Goal: Information Seeking & Learning: Learn about a topic

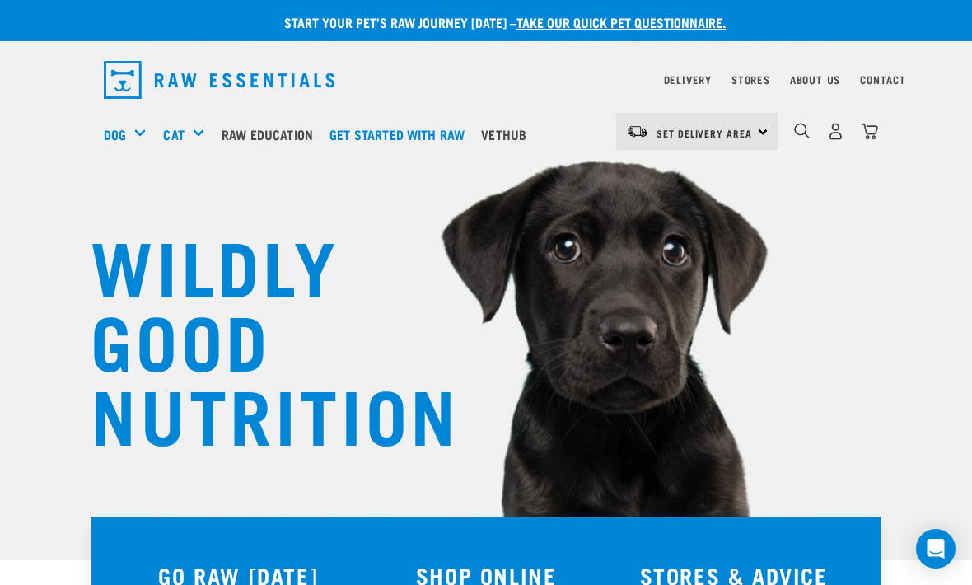
click at [0, 0] on h5 "Shop All Dog" at bounding box center [0, 0] width 0 height 0
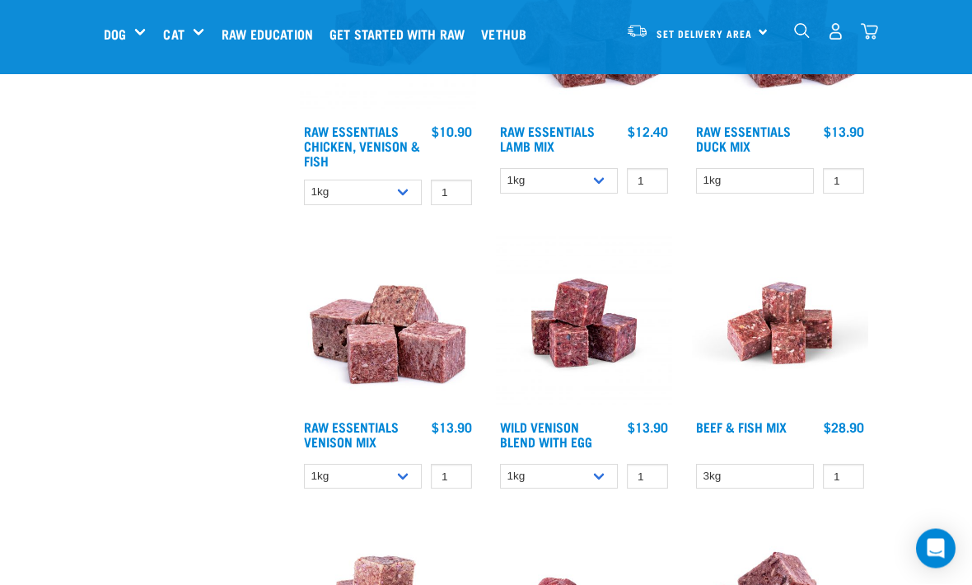
scroll to position [1597, 0]
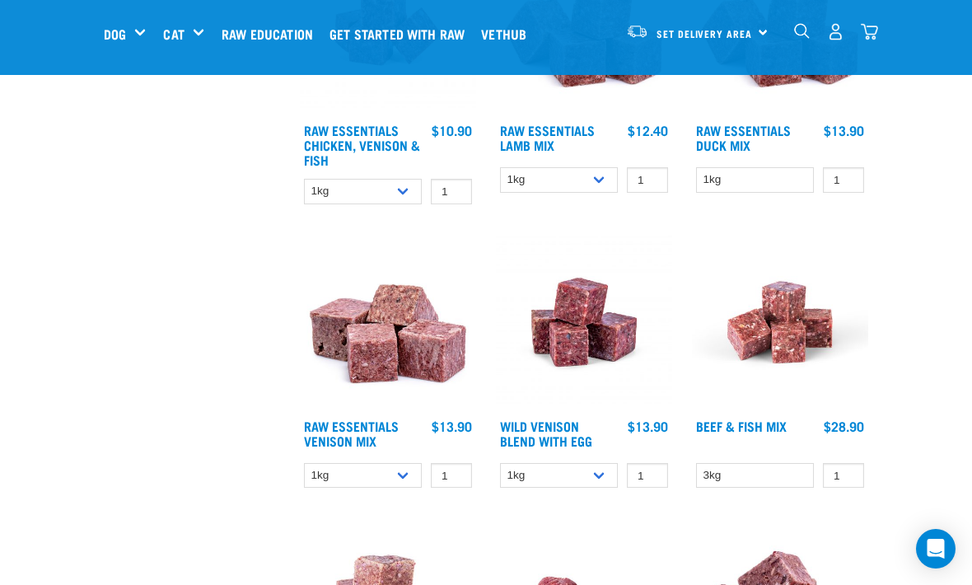
click at [406, 317] on img at bounding box center [388, 322] width 176 height 176
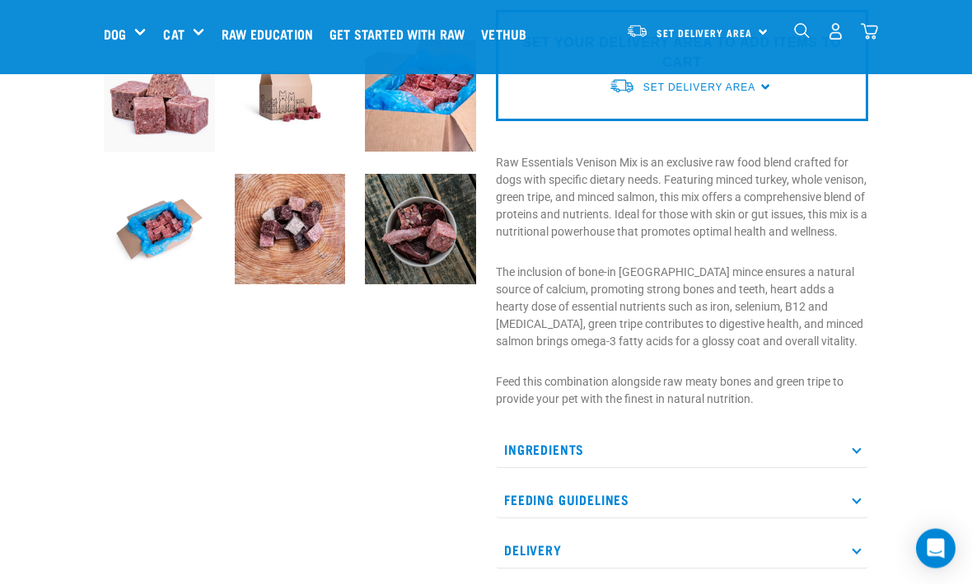
scroll to position [470, 0]
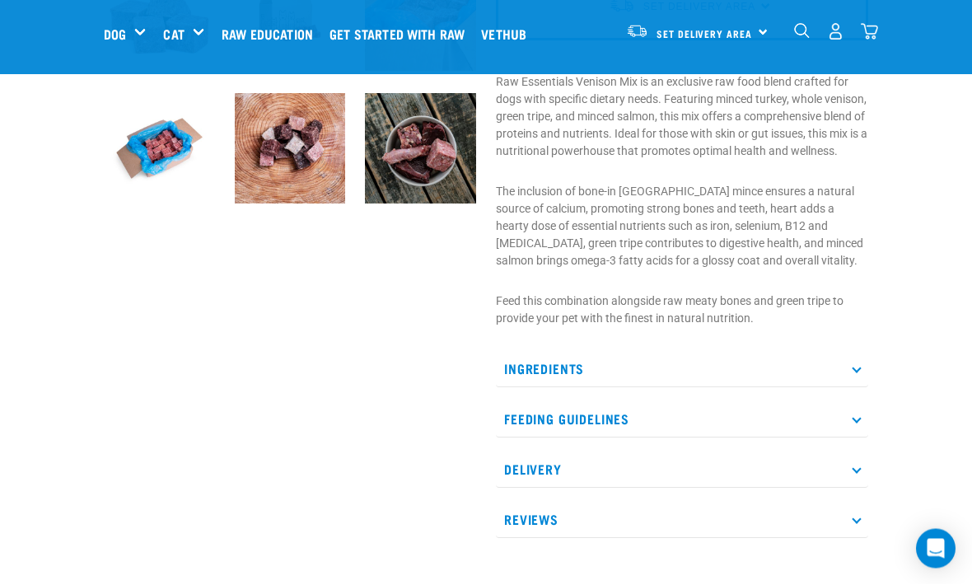
click at [854, 388] on p "Ingredients" at bounding box center [682, 369] width 372 height 37
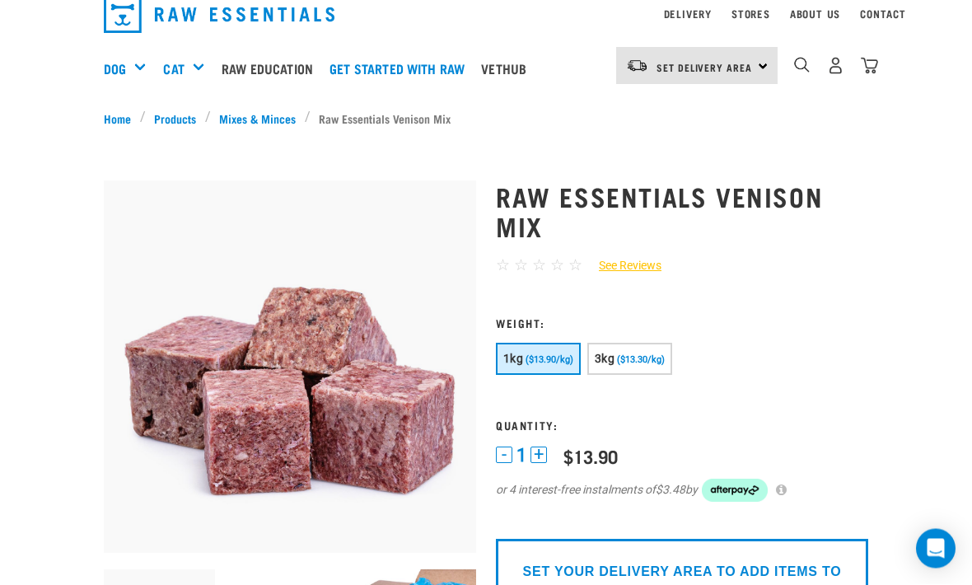
scroll to position [0, 0]
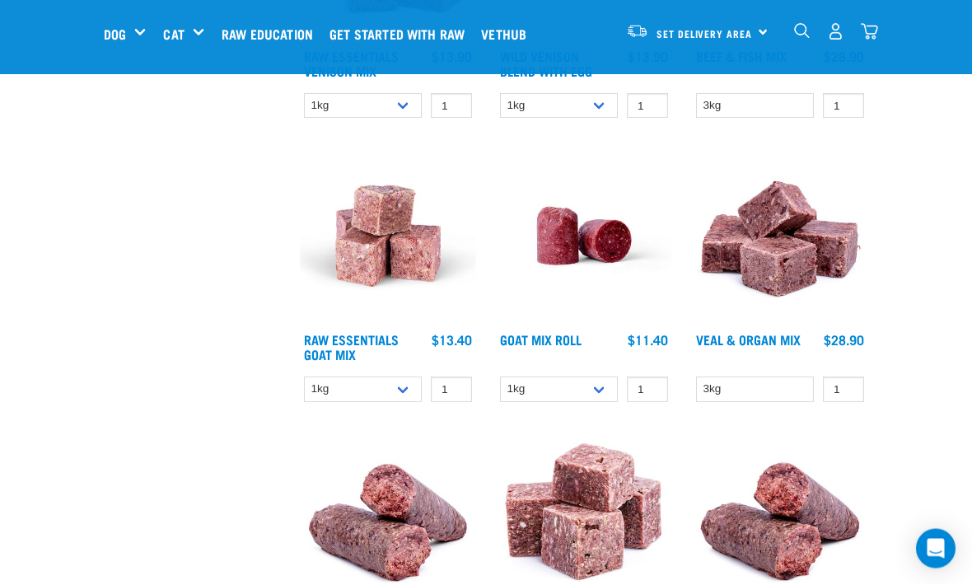
scroll to position [1969, 0]
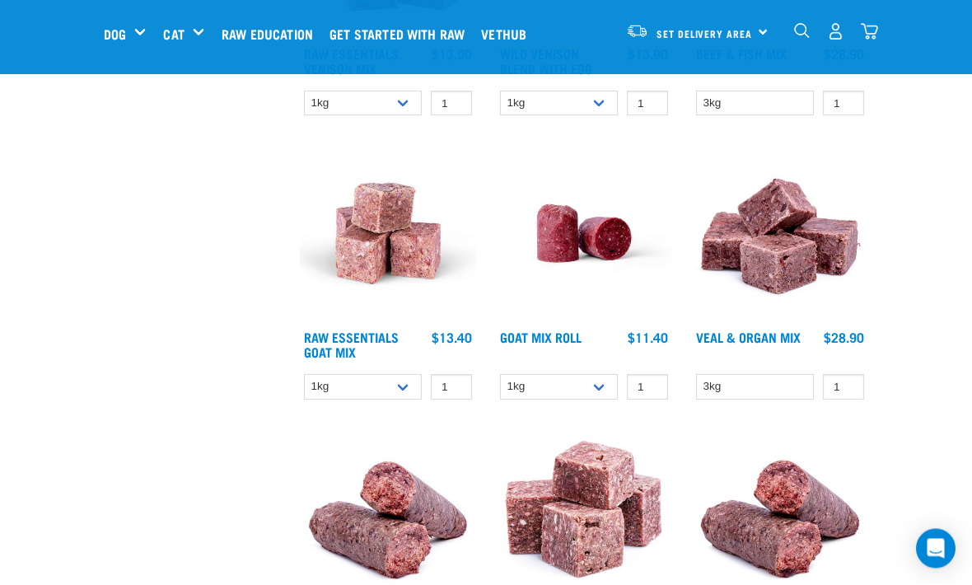
click at [399, 229] on img at bounding box center [388, 234] width 176 height 176
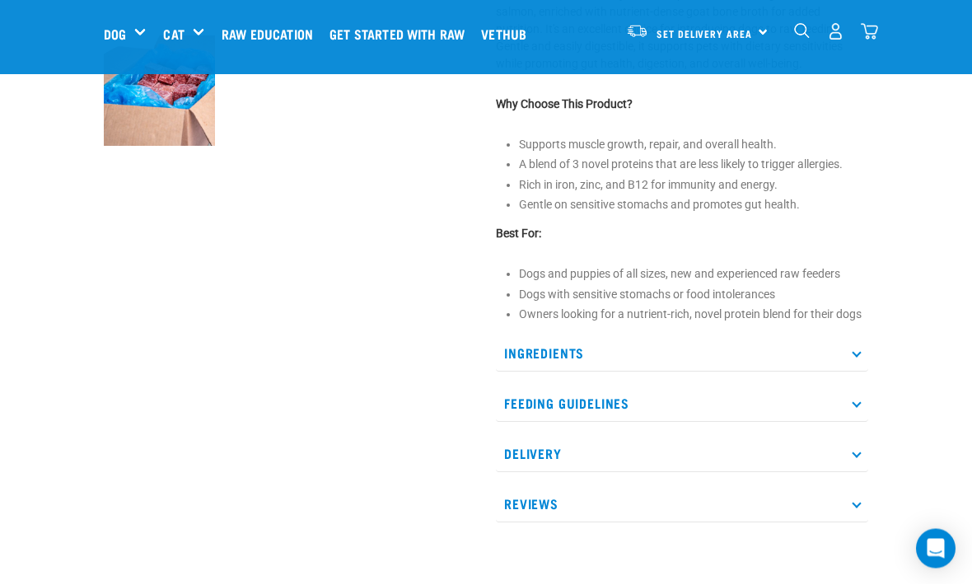
scroll to position [613, 0]
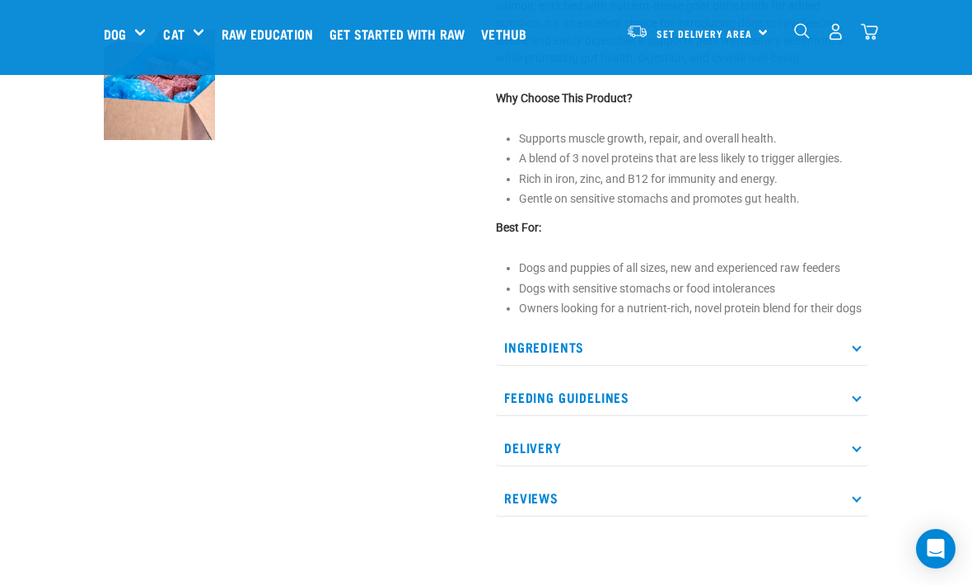
click at [851, 352] on p "Ingredients" at bounding box center [682, 347] width 372 height 37
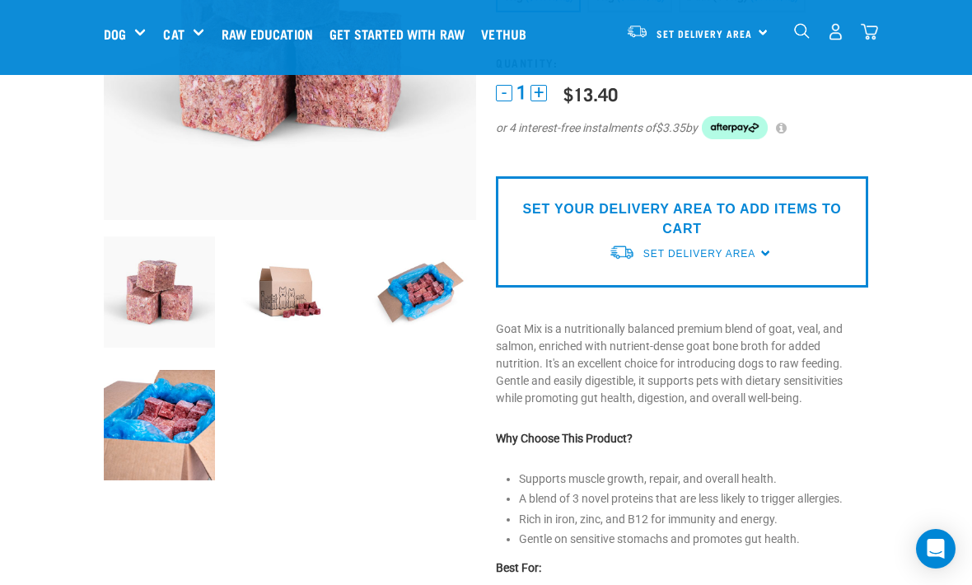
scroll to position [272, 0]
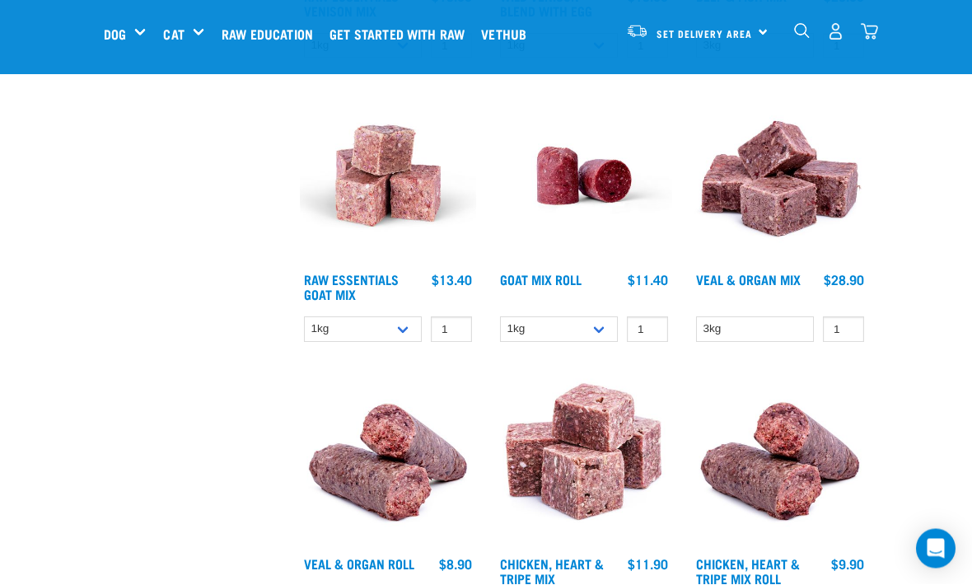
scroll to position [2028, 0]
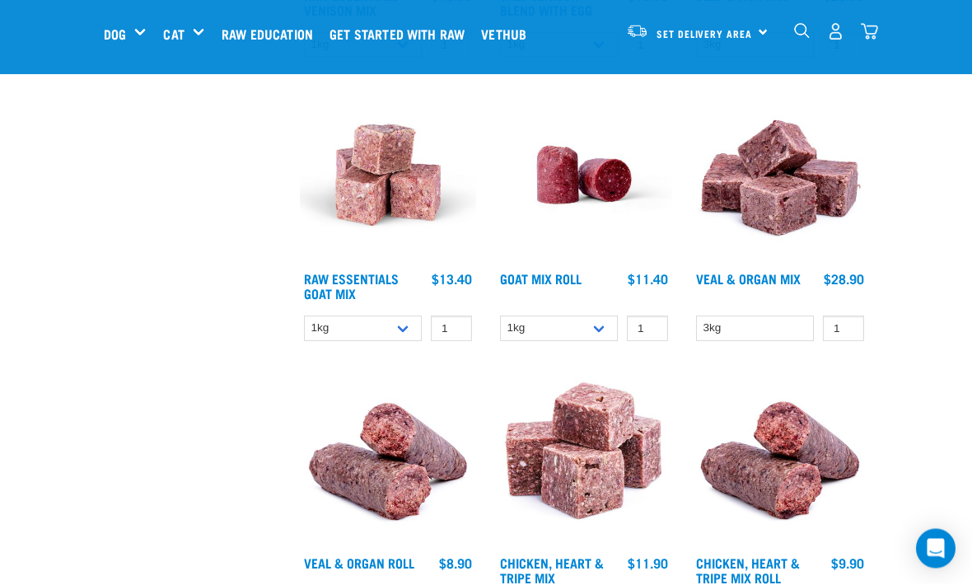
click at [609, 175] on img at bounding box center [584, 175] width 176 height 176
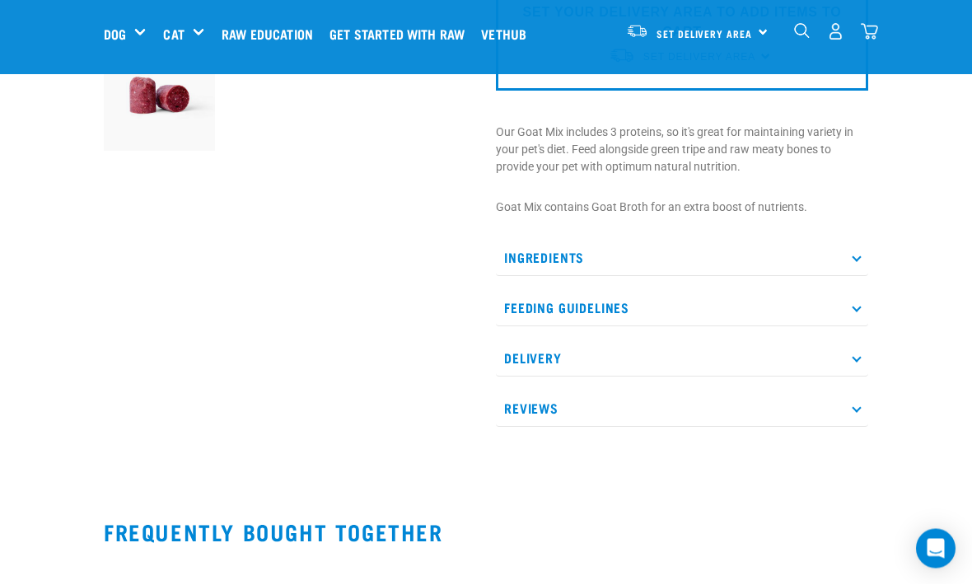
click at [863, 260] on p "Ingredients" at bounding box center [682, 258] width 372 height 37
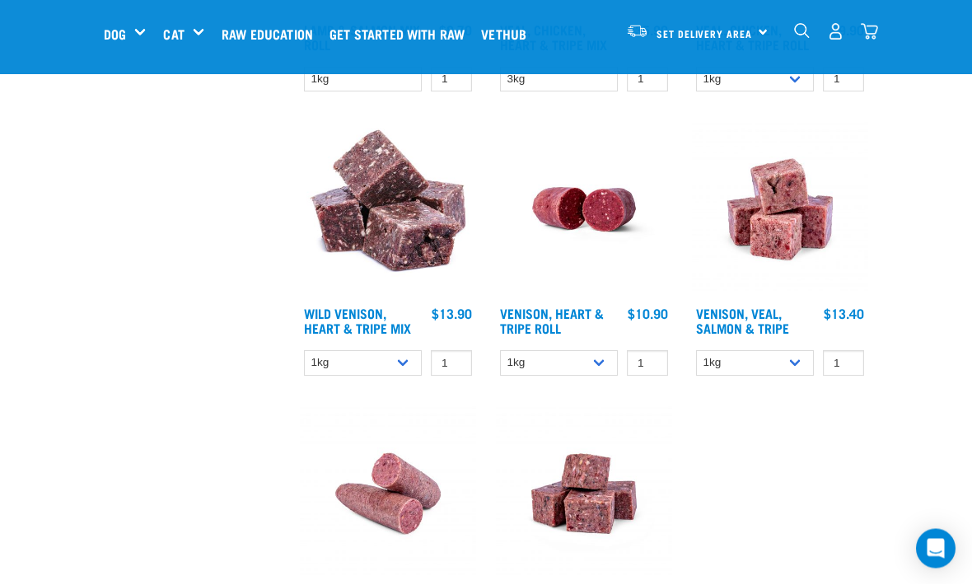
scroll to position [2846, 0]
click at [414, 236] on img at bounding box center [388, 209] width 176 height 176
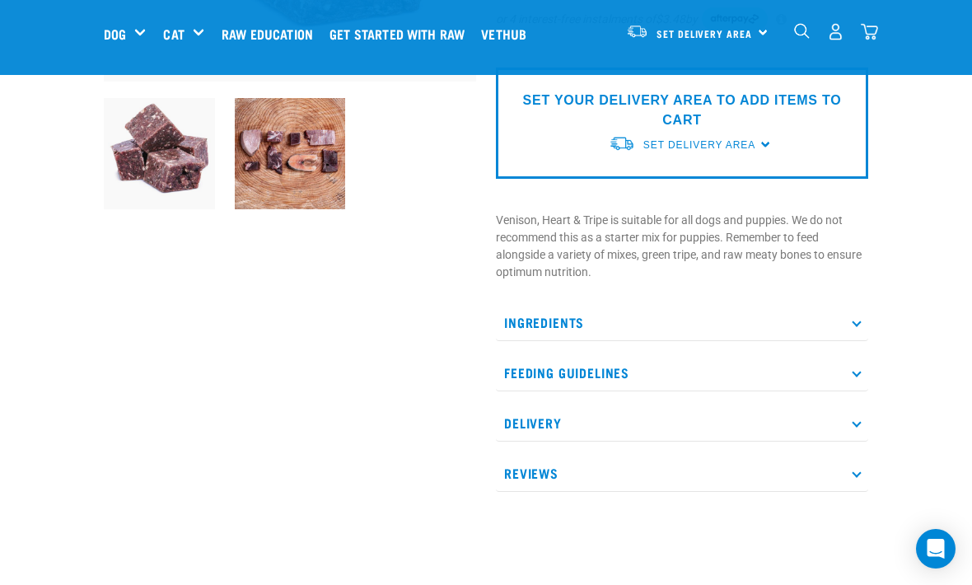
scroll to position [423, 0]
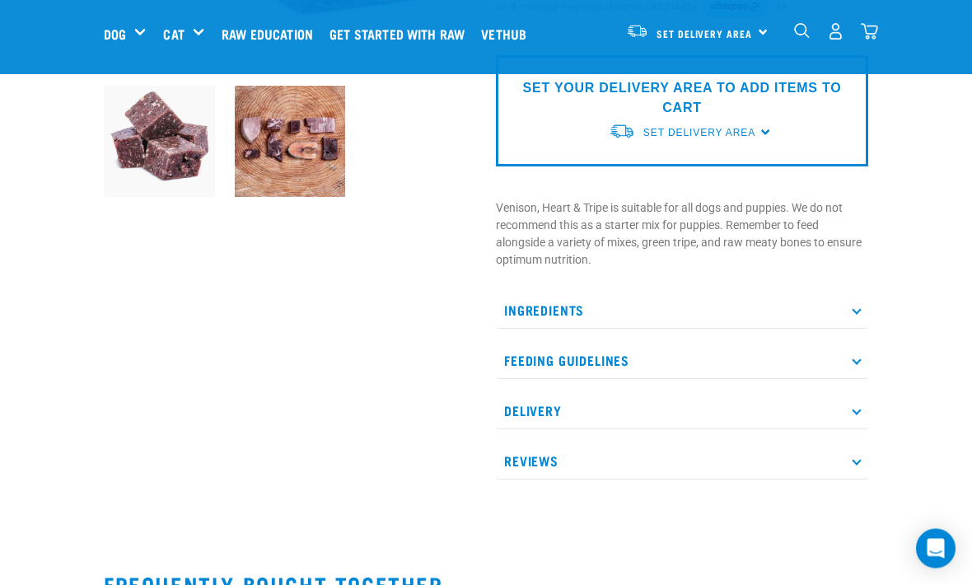
click at [868, 311] on p "Ingredients" at bounding box center [682, 310] width 372 height 37
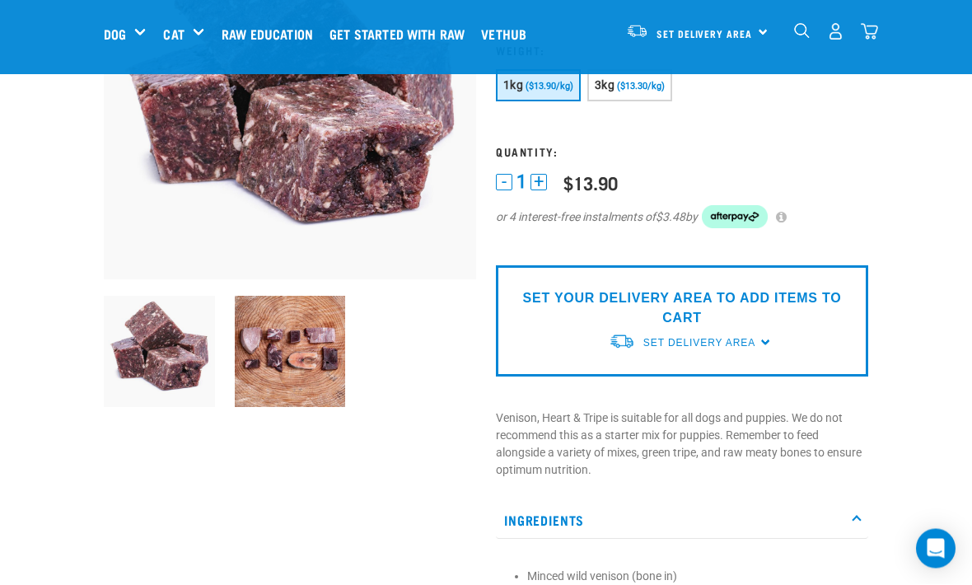
scroll to position [168, 0]
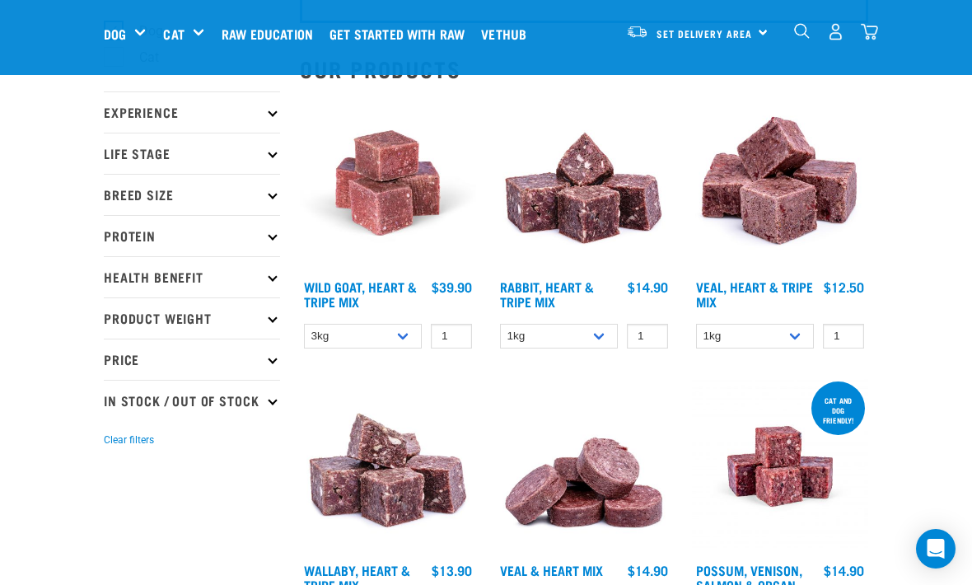
scroll to position [151, 0]
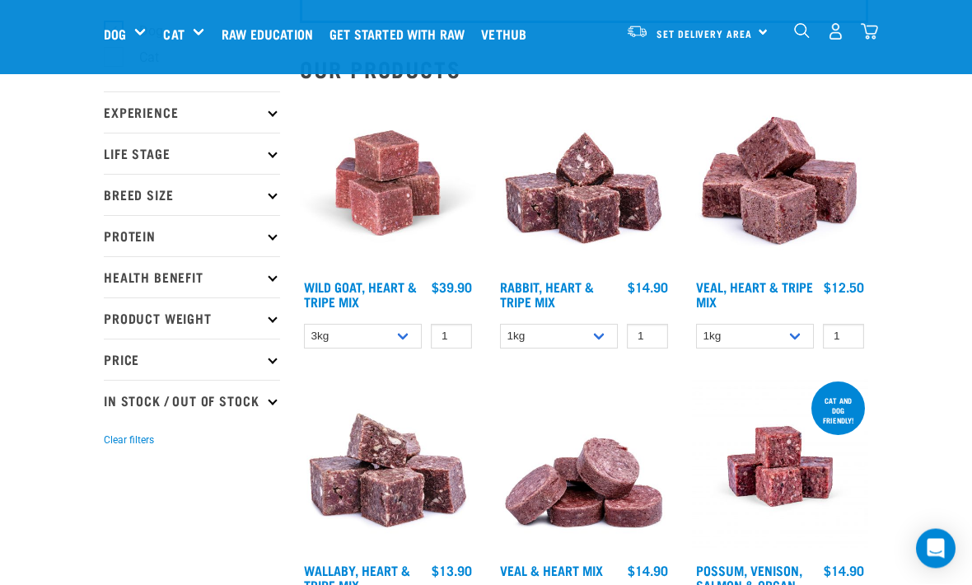
click at [400, 193] on img at bounding box center [388, 184] width 176 height 176
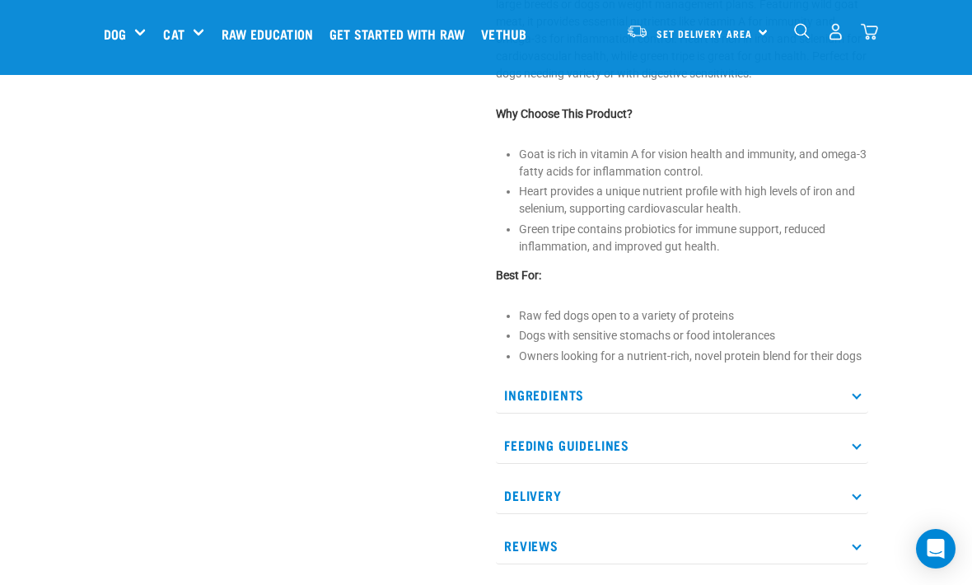
scroll to position [645, 0]
click at [815, 397] on p "Ingredients" at bounding box center [682, 394] width 372 height 37
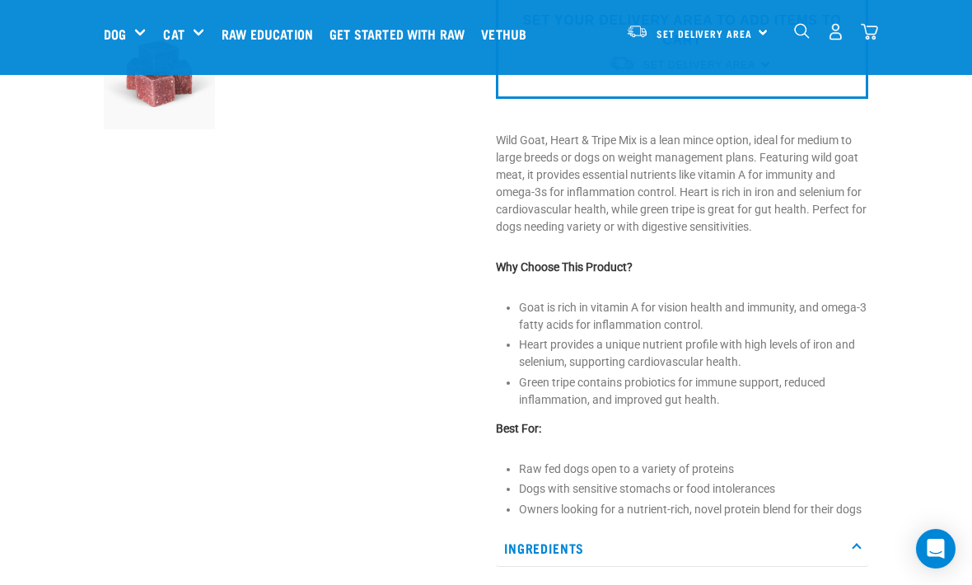
scroll to position [400, 0]
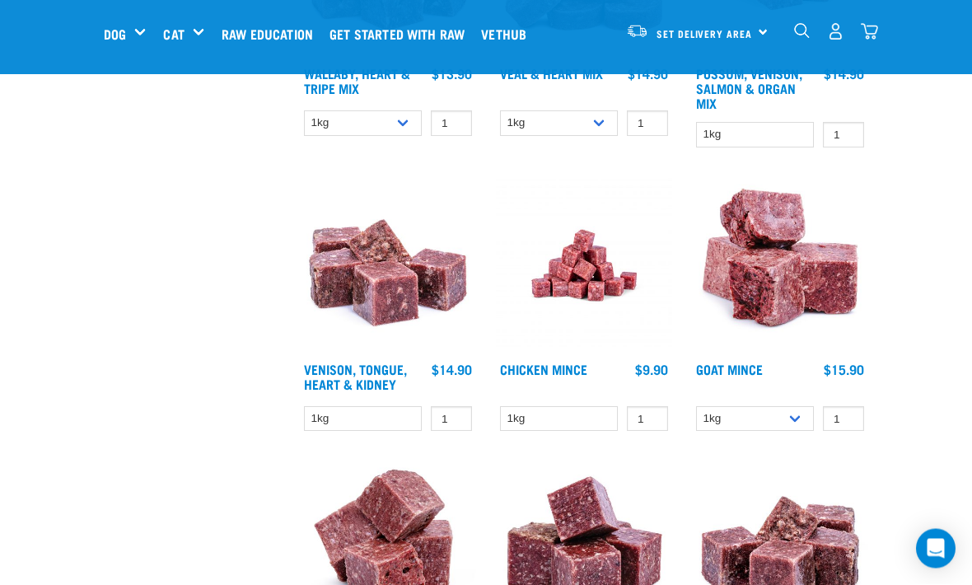
scroll to position [649, 0]
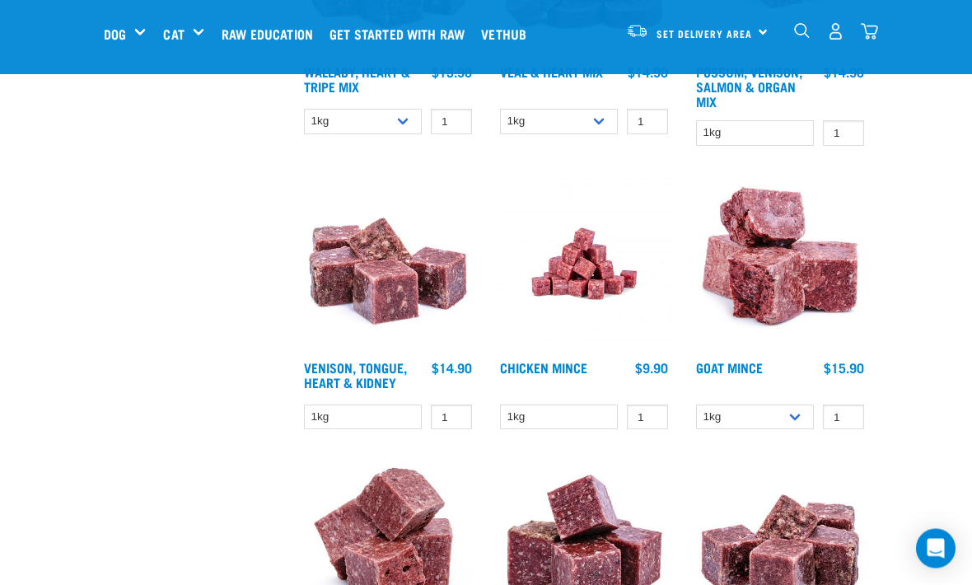
click at [841, 247] on img at bounding box center [780, 264] width 176 height 176
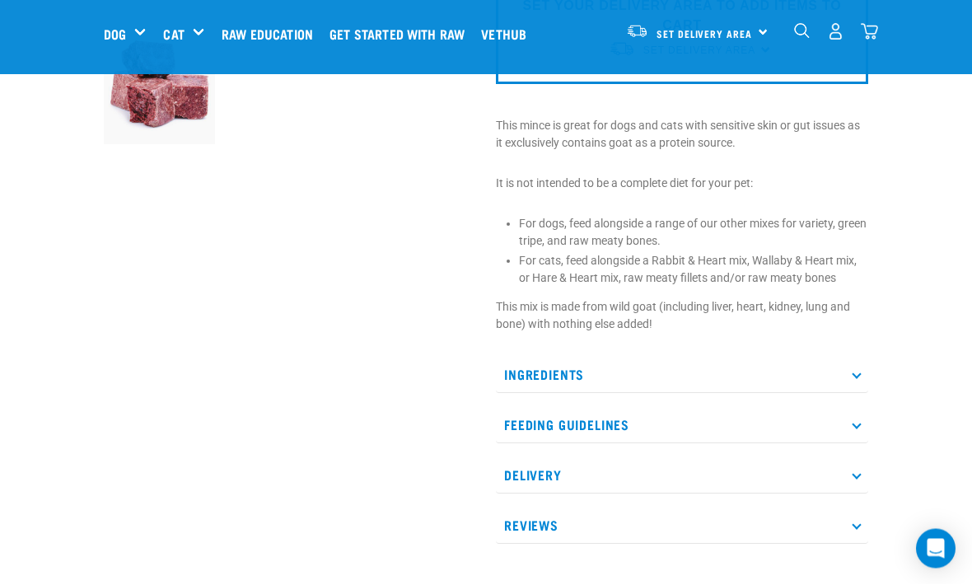
scroll to position [498, 0]
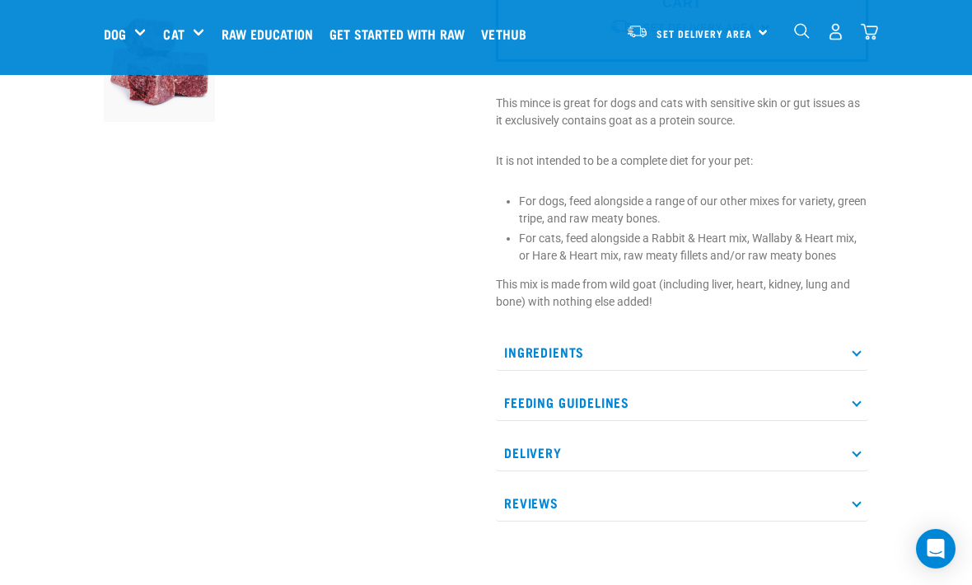
click at [861, 353] on p "Ingredients" at bounding box center [682, 352] width 372 height 37
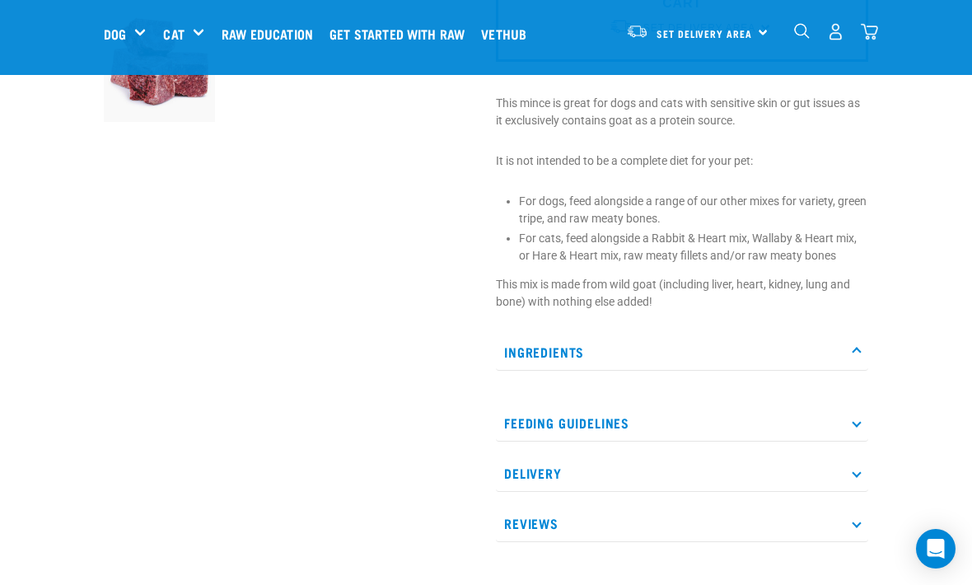
click at [844, 352] on p "Ingredients" at bounding box center [682, 352] width 372 height 37
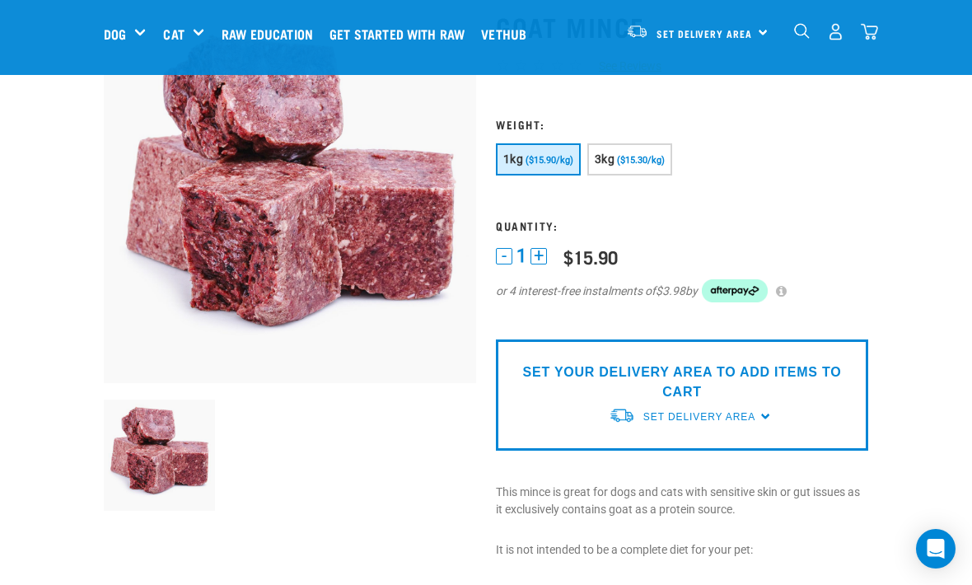
scroll to position [52, 0]
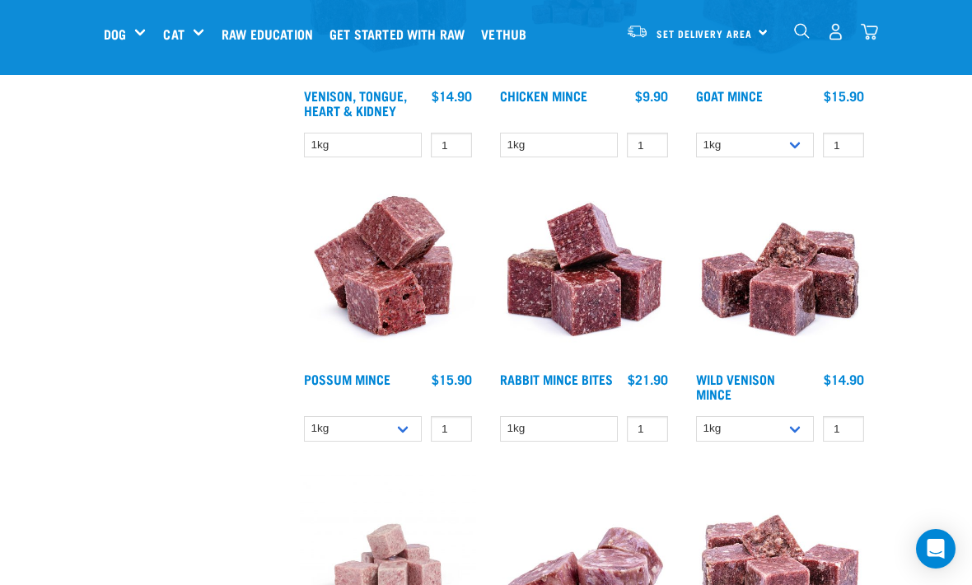
scroll to position [924, 0]
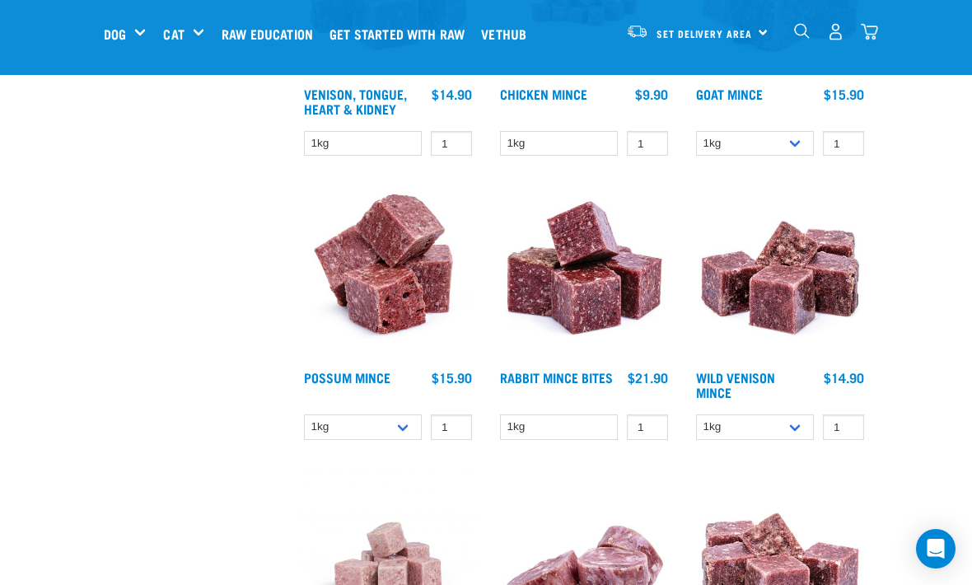
click at [832, 270] on img at bounding box center [780, 273] width 176 height 176
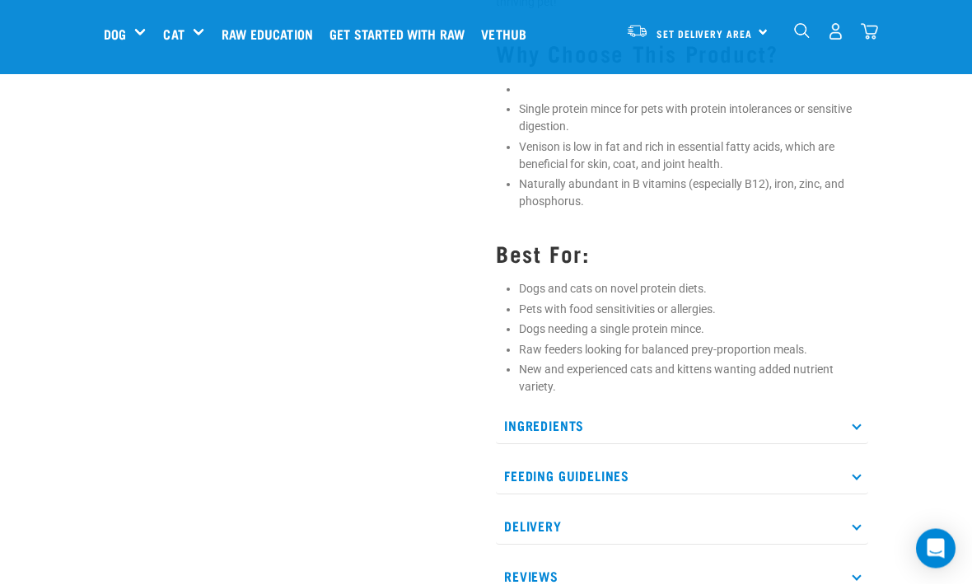
click at [864, 416] on p "Ingredients" at bounding box center [682, 426] width 372 height 37
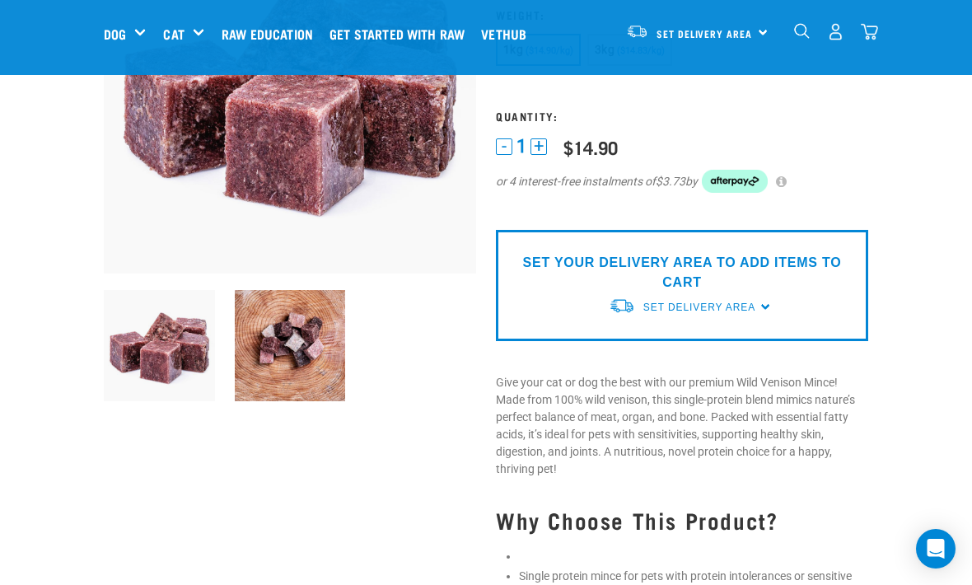
scroll to position [161, 0]
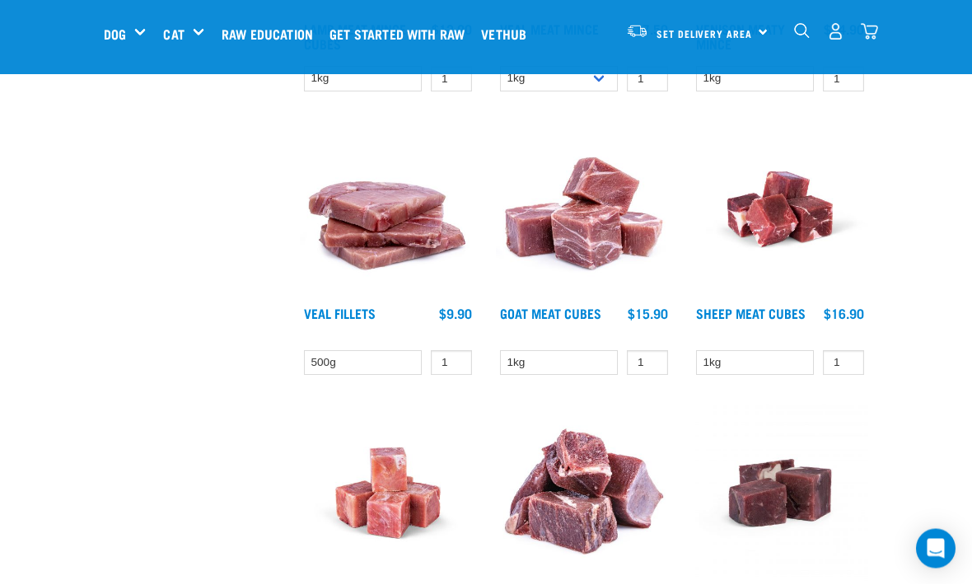
scroll to position [1556, 0]
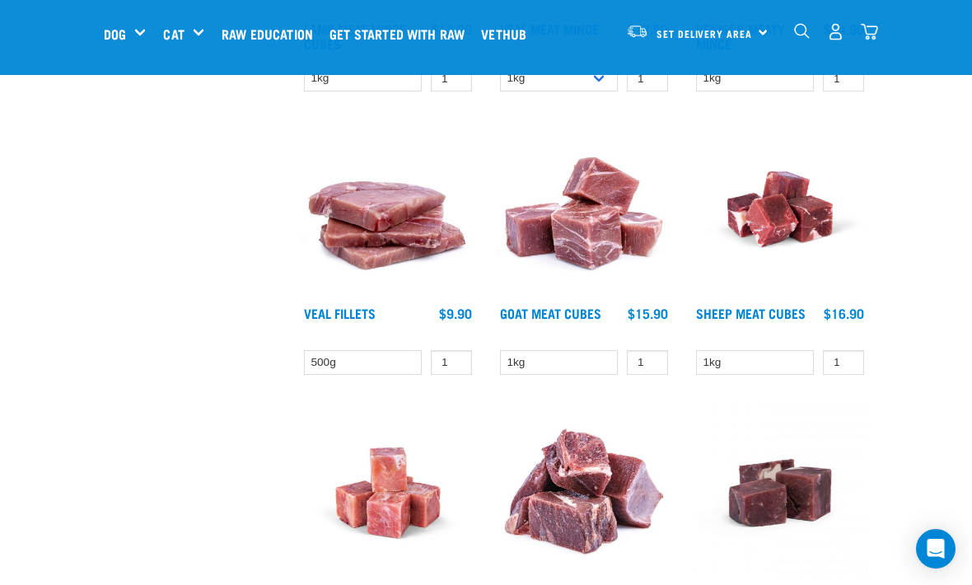
click at [580, 222] on img at bounding box center [584, 209] width 176 height 176
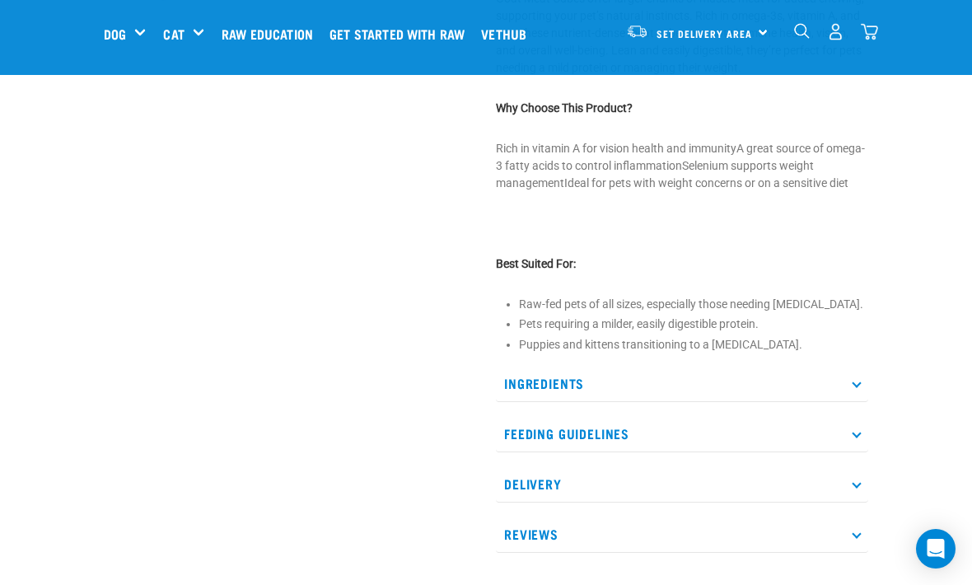
scroll to position [609, 0]
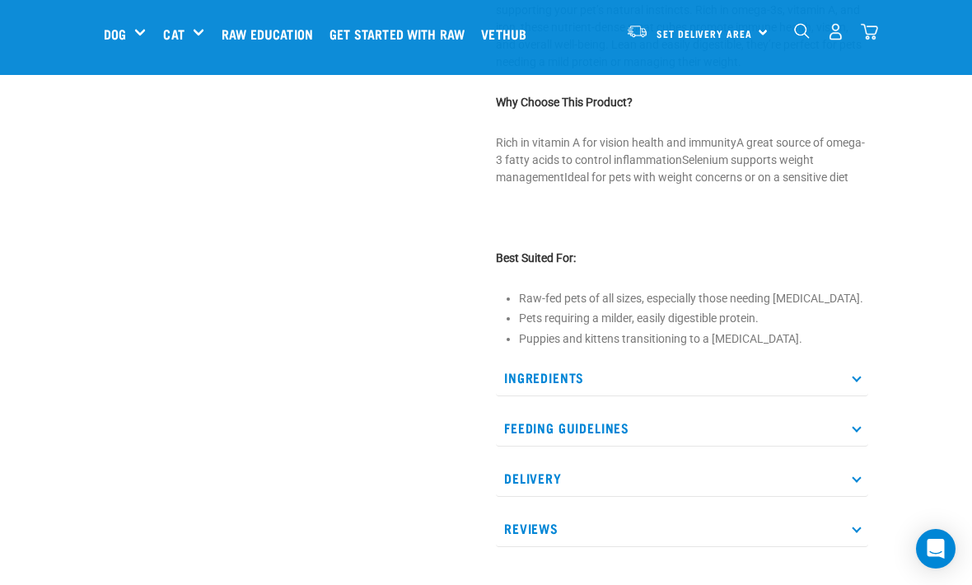
click at [854, 396] on p "Ingredients" at bounding box center [682, 377] width 372 height 37
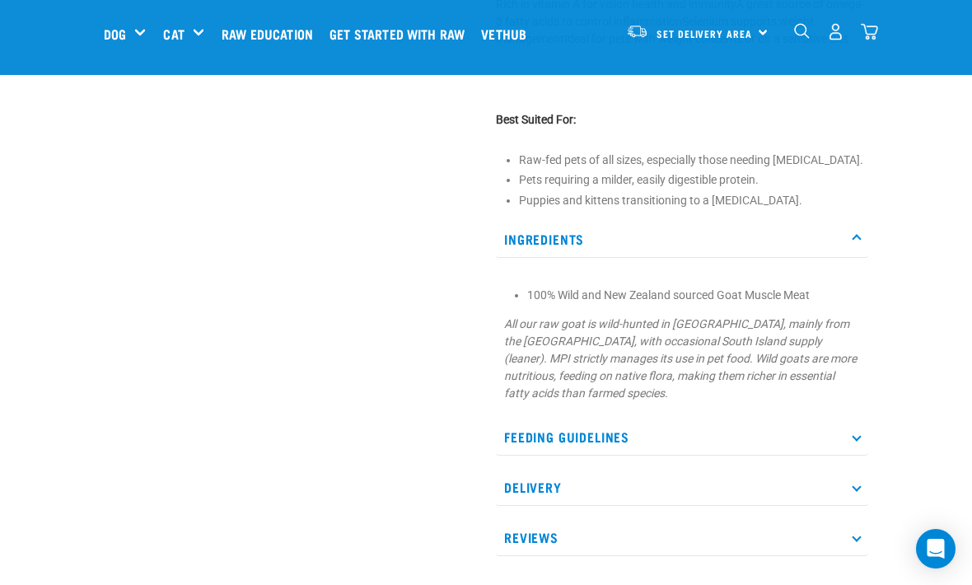
scroll to position [760, 0]
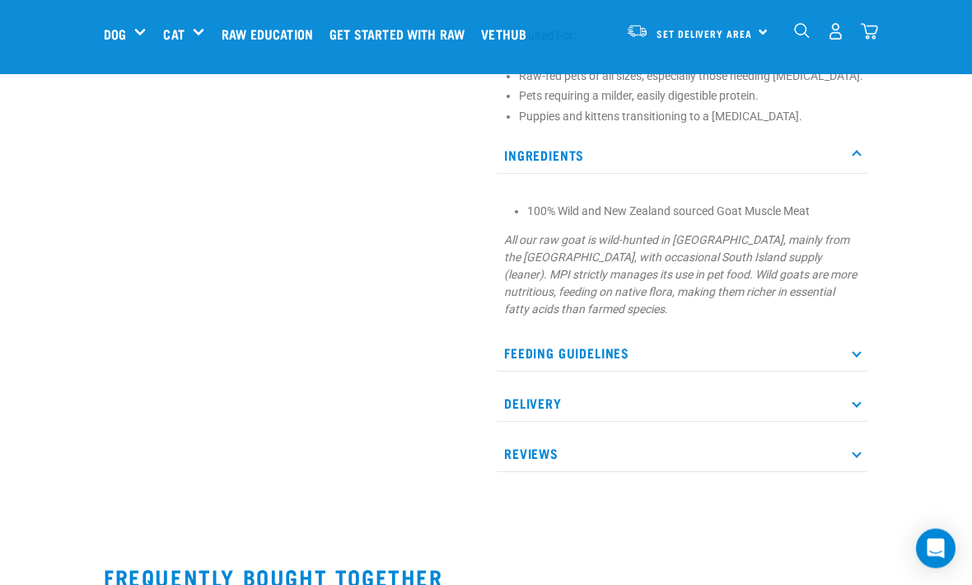
click at [854, 372] on p "Feeding Guidelines" at bounding box center [682, 353] width 372 height 37
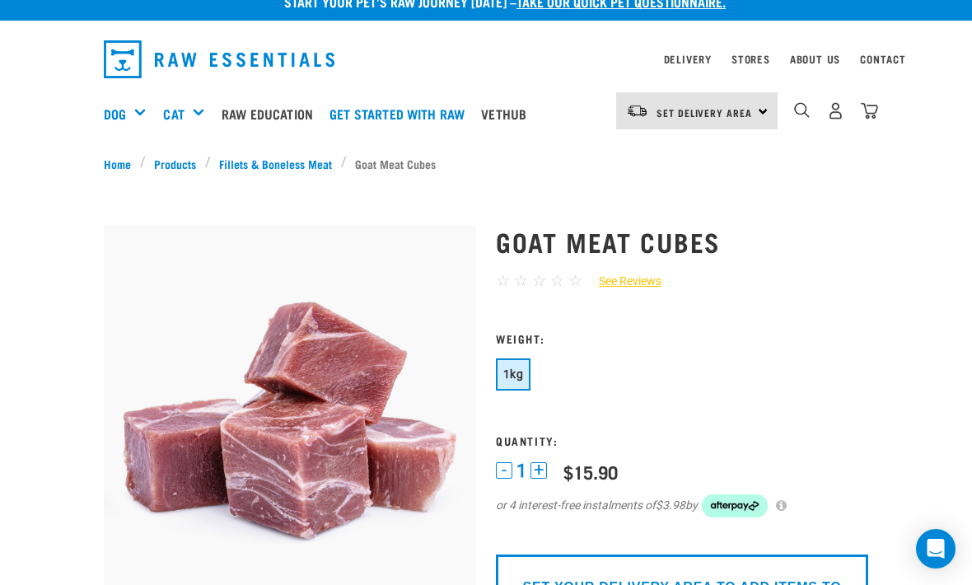
scroll to position [0, 0]
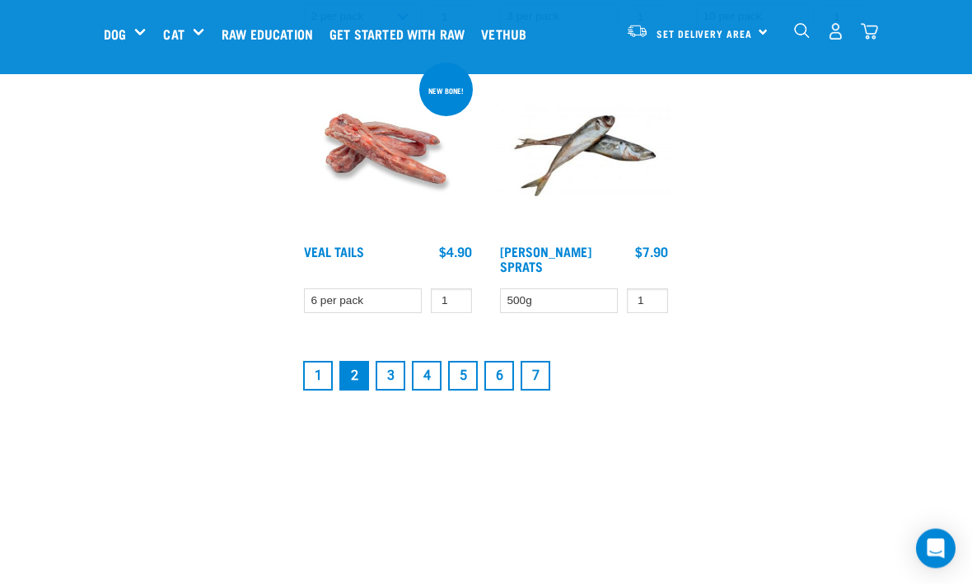
scroll to position [3049, 0]
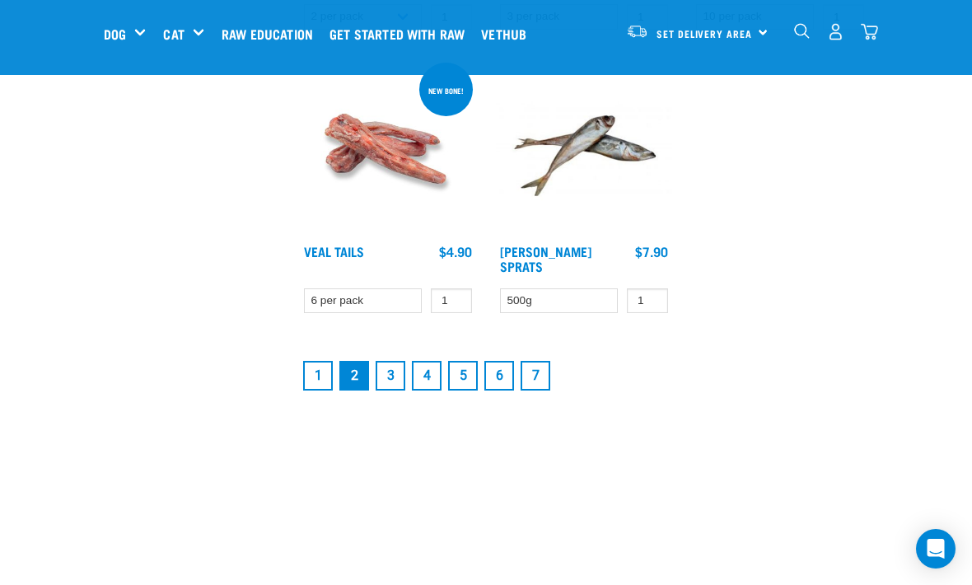
click at [400, 382] on link "3" at bounding box center [391, 376] width 30 height 30
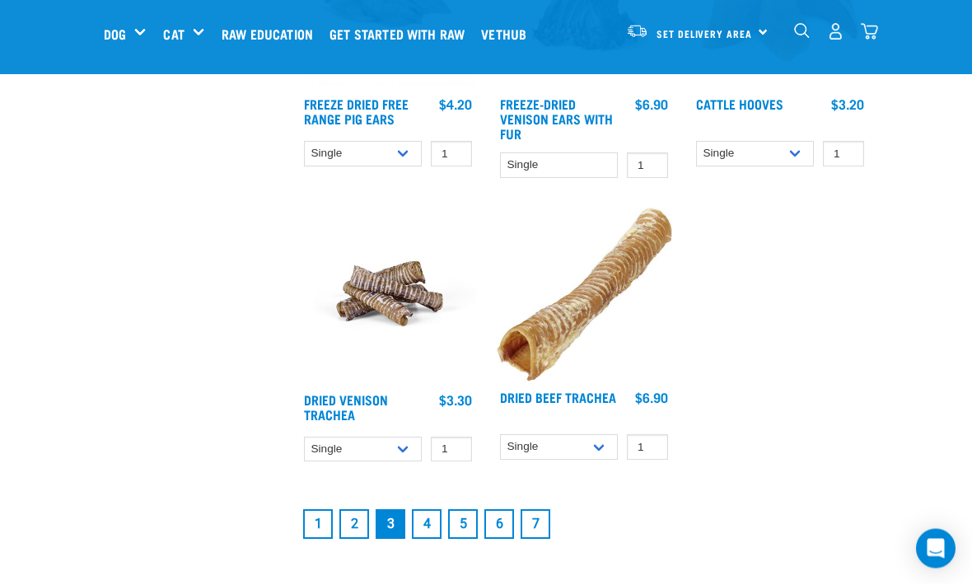
scroll to position [2912, 0]
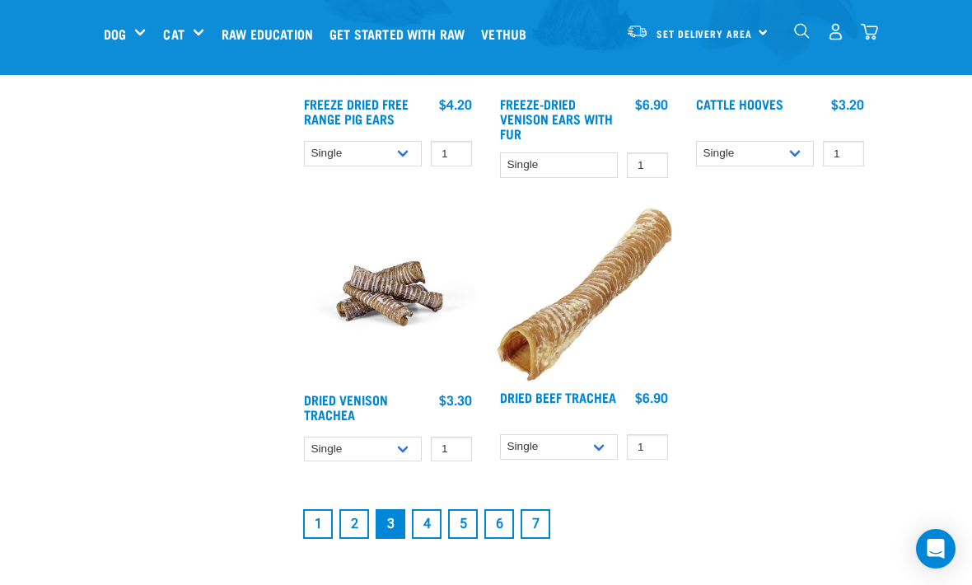
click at [422, 522] on link "4" at bounding box center [427, 524] width 30 height 30
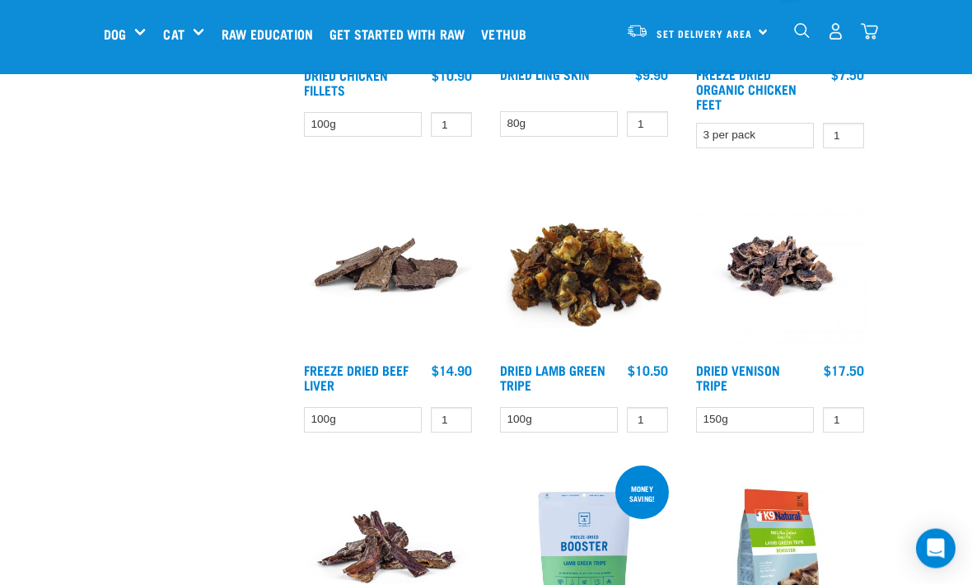
scroll to position [1504, 0]
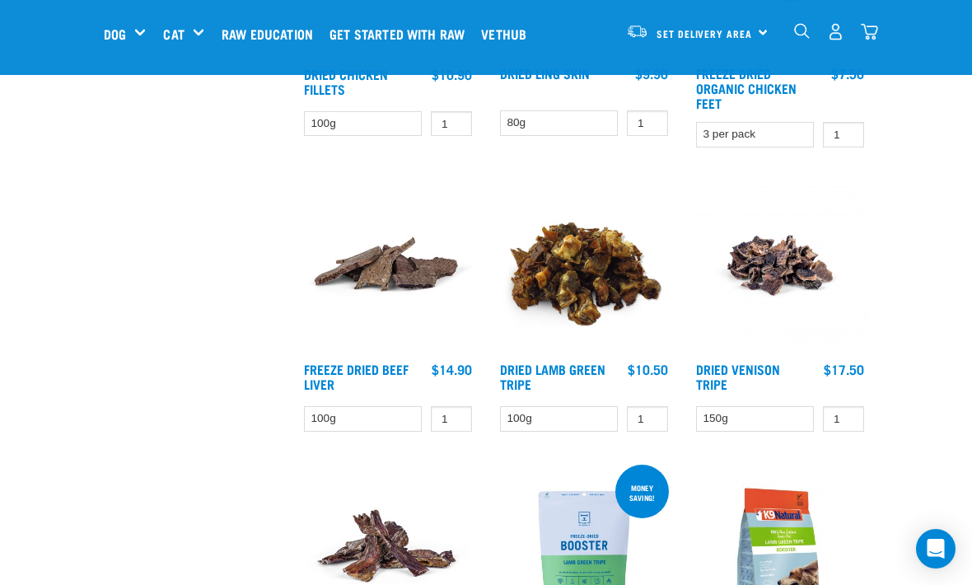
click at [805, 266] on img at bounding box center [780, 265] width 176 height 176
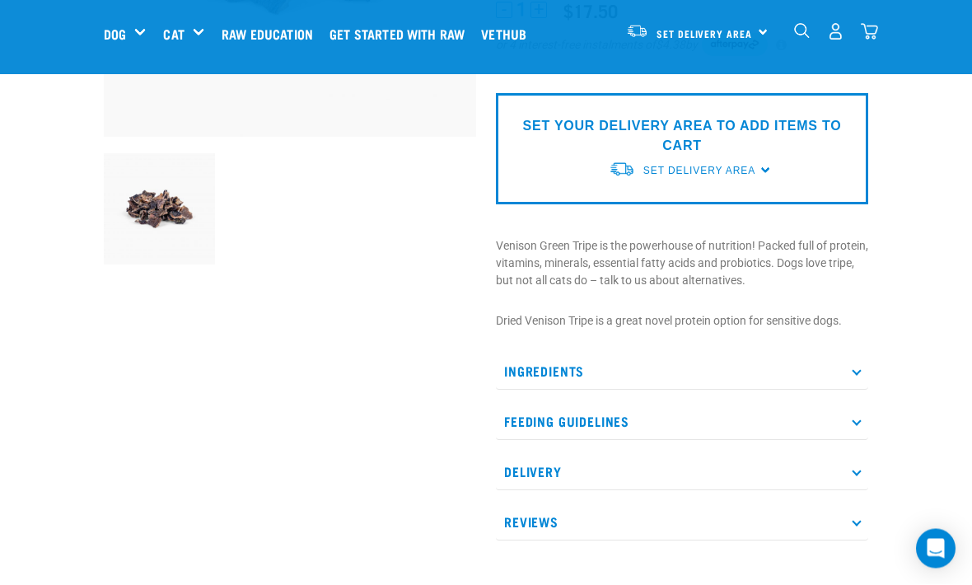
scroll to position [357, 0]
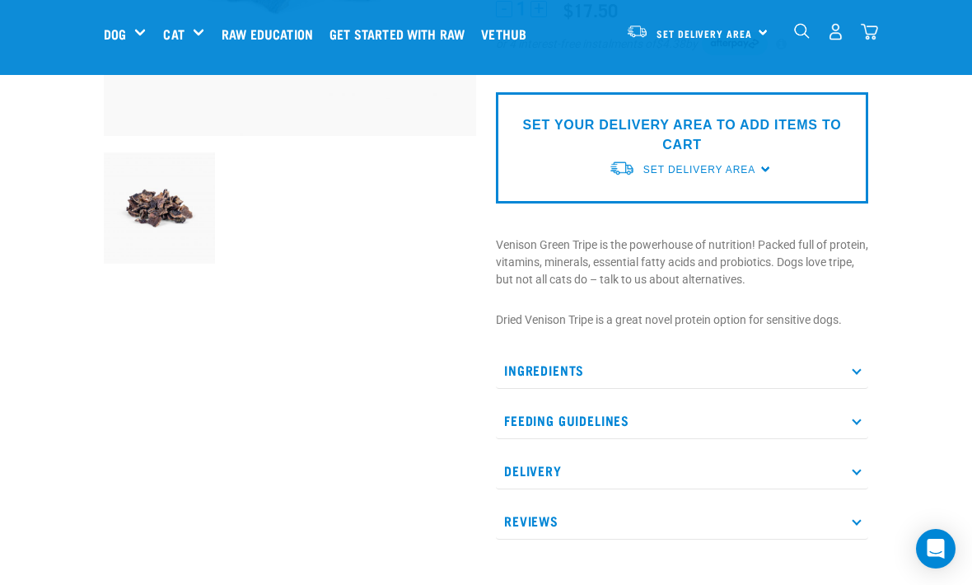
click at [855, 371] on icon at bounding box center [856, 369] width 9 height 9
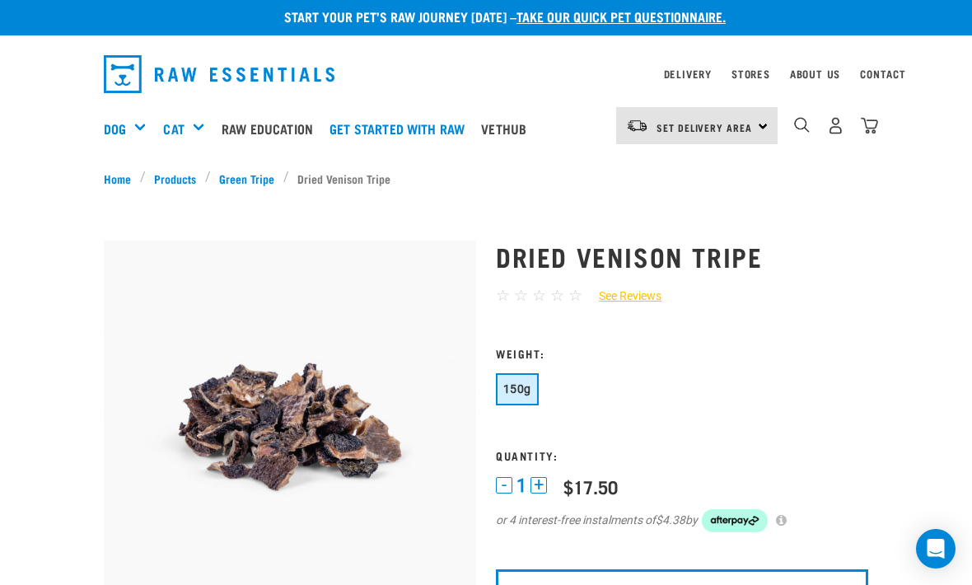
scroll to position [0, 0]
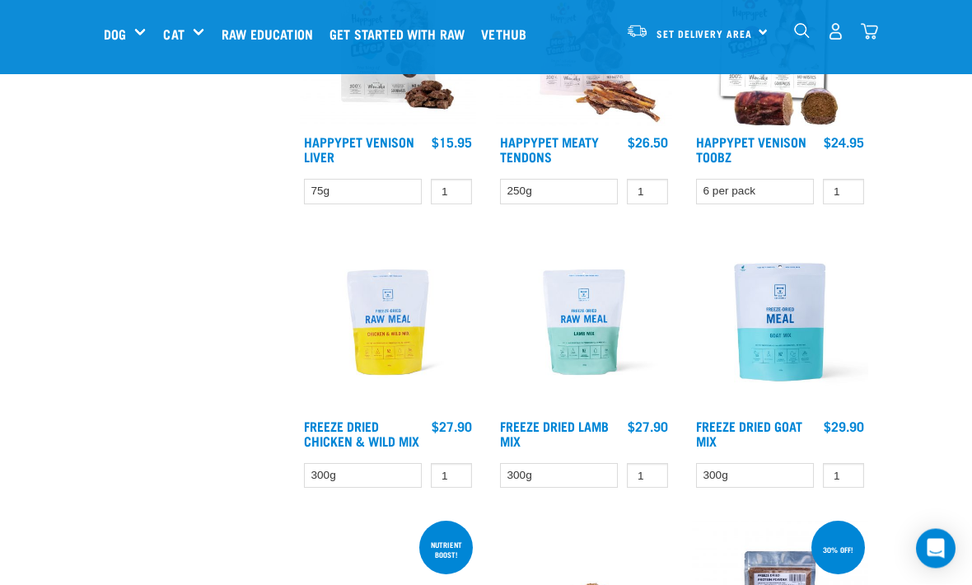
scroll to position [2312, 0]
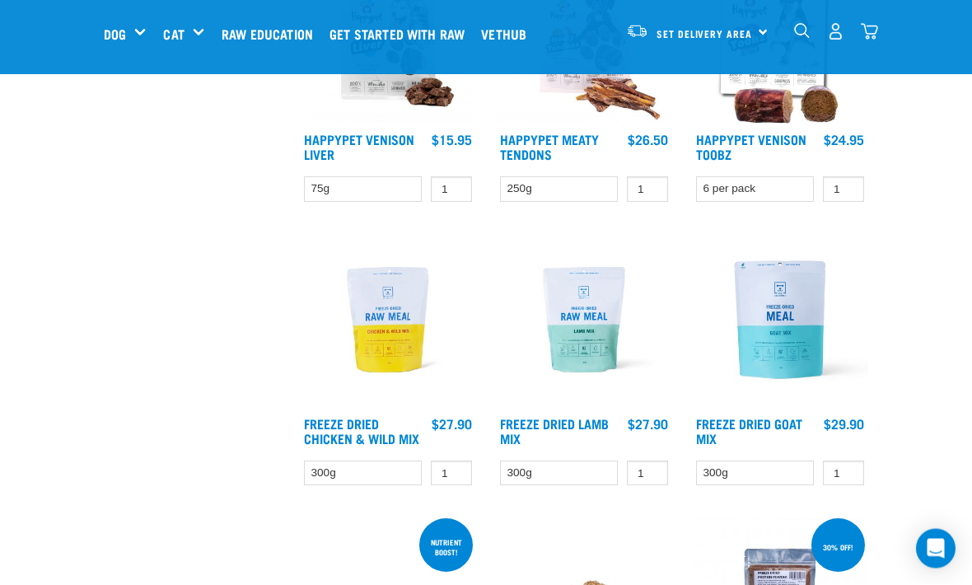
click at [803, 311] on img at bounding box center [780, 320] width 176 height 176
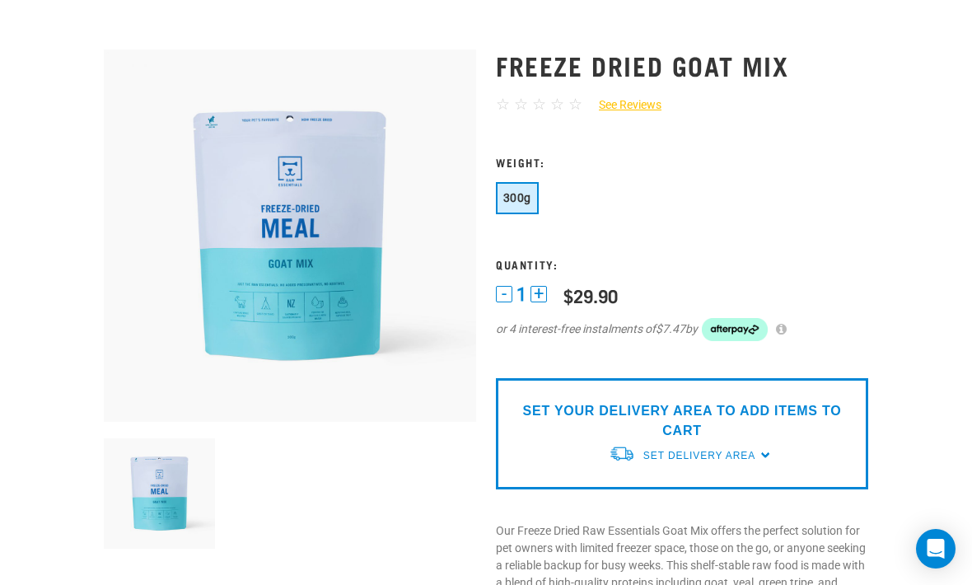
scroll to position [246, 0]
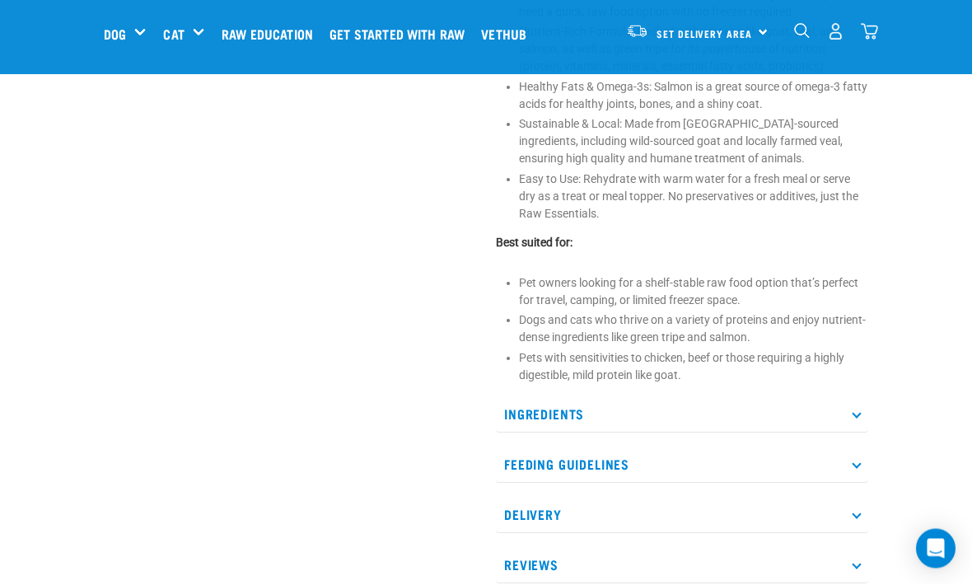
click at [862, 414] on p "Ingredients" at bounding box center [682, 414] width 372 height 37
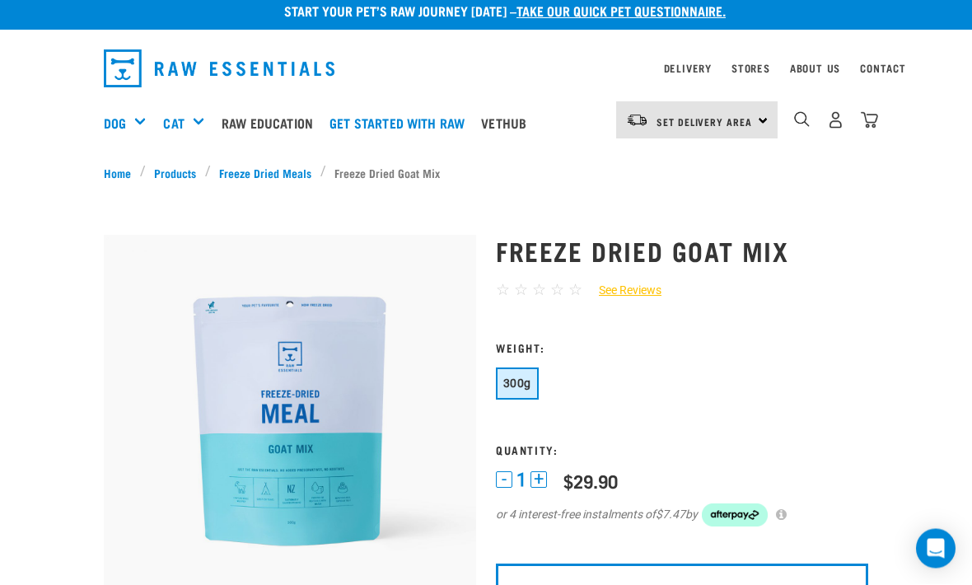
scroll to position [0, 0]
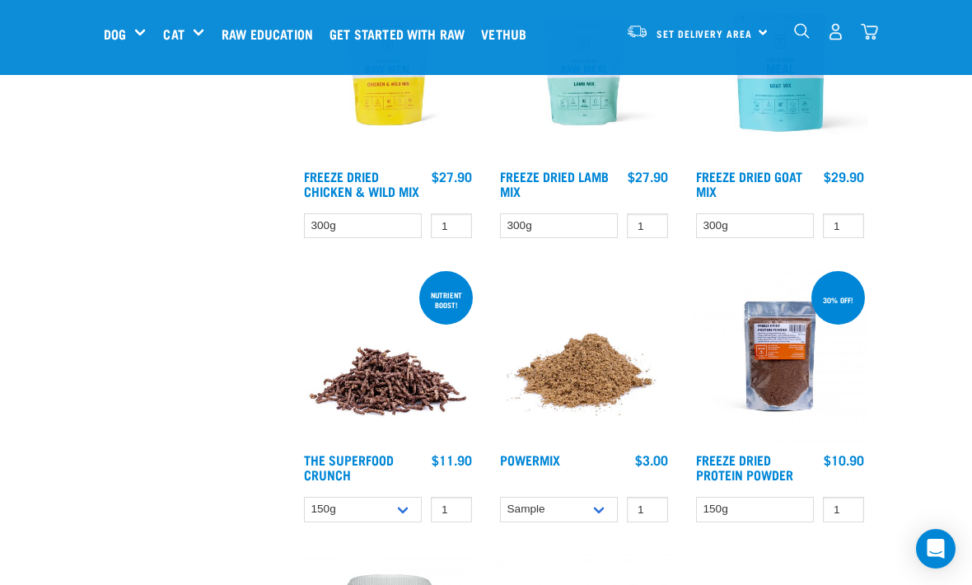
scroll to position [2561, 0]
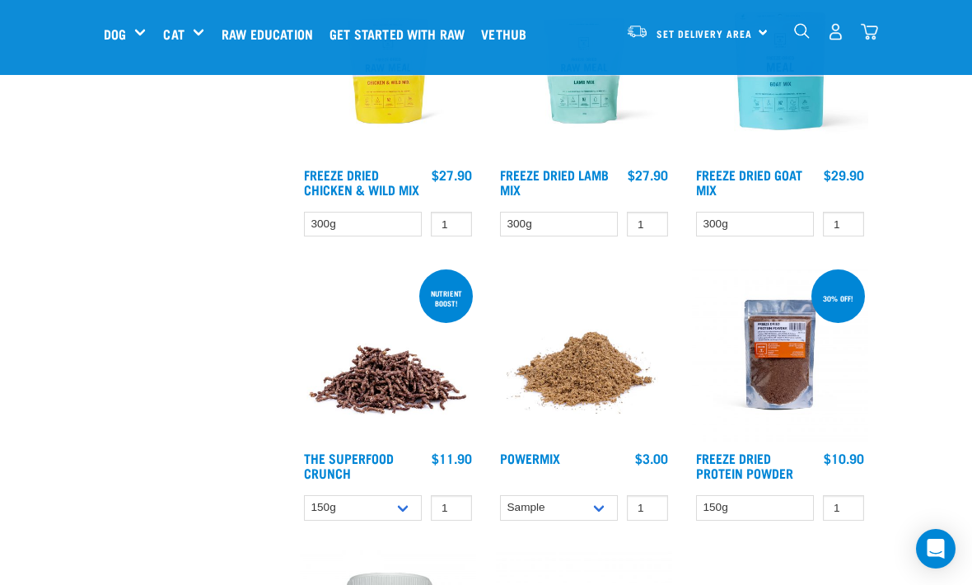
click at [357, 386] on img at bounding box center [388, 354] width 176 height 176
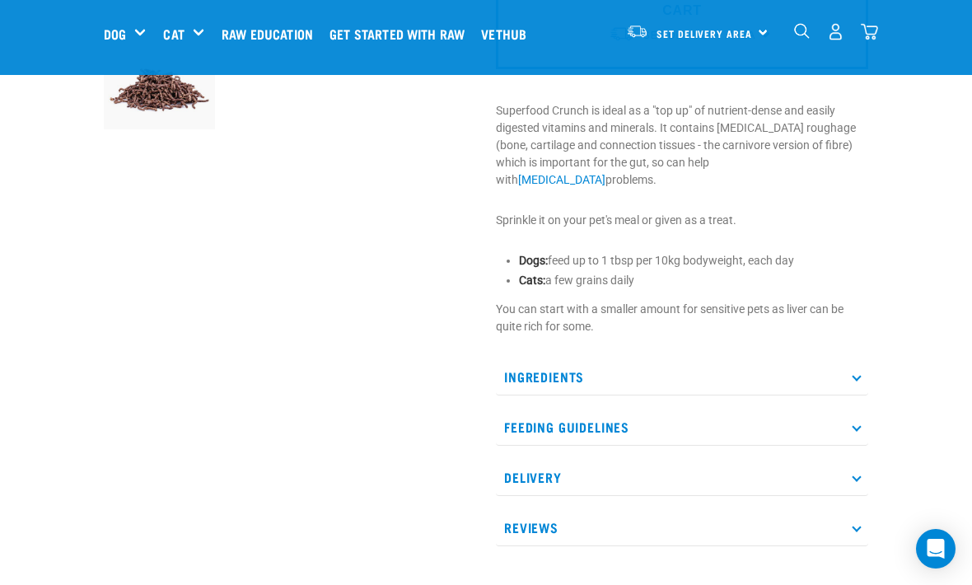
scroll to position [503, 0]
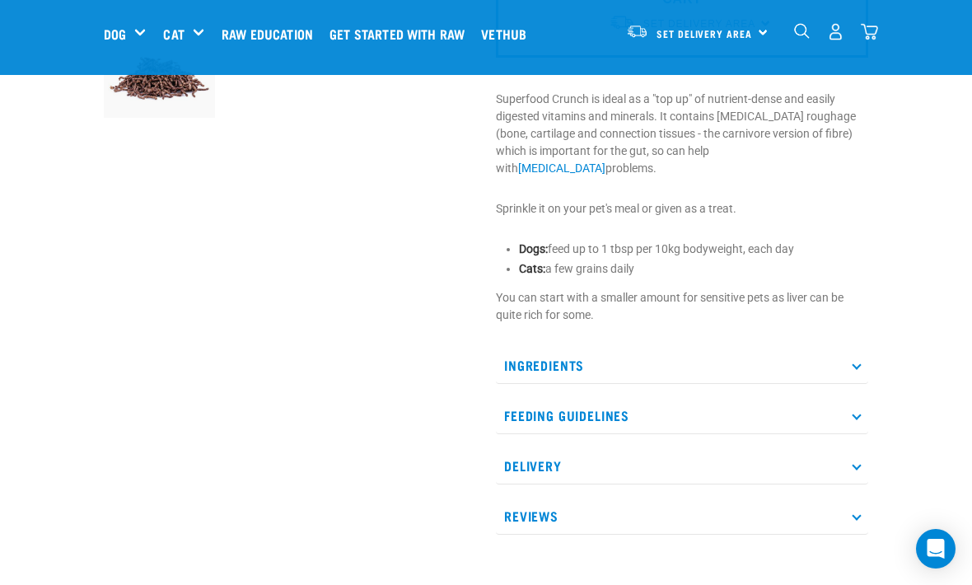
click at [863, 359] on p "Ingredients" at bounding box center [682, 365] width 372 height 37
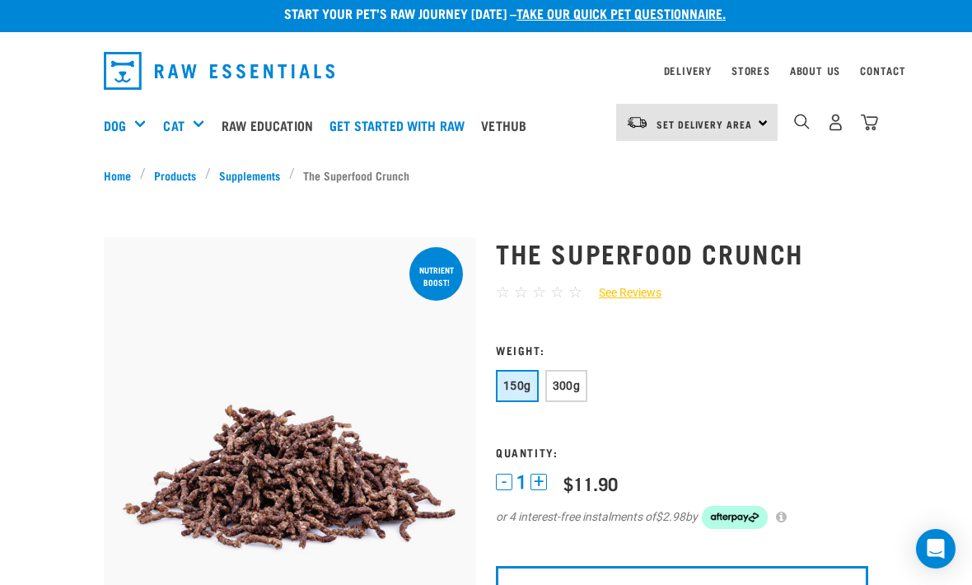
scroll to position [8, 0]
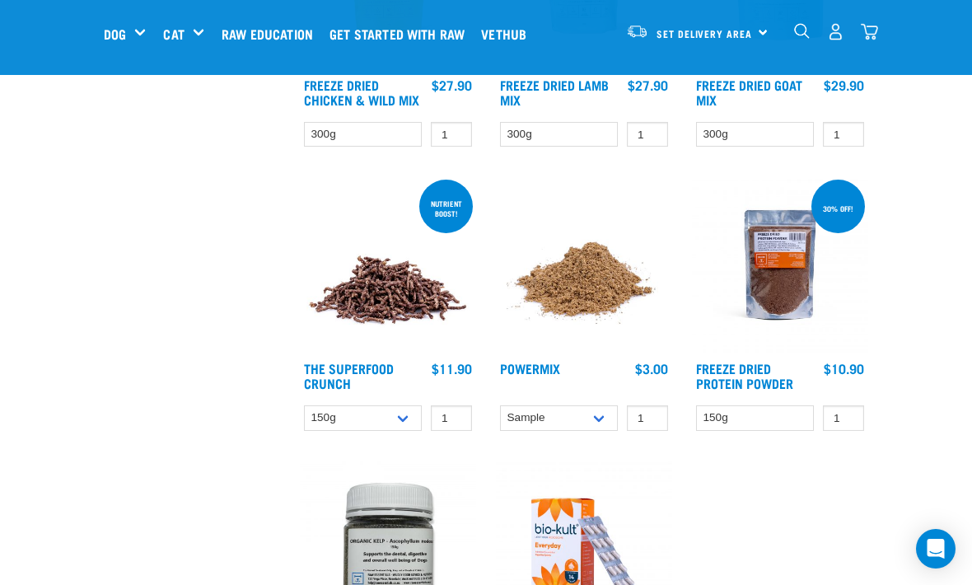
scroll to position [2650, 0]
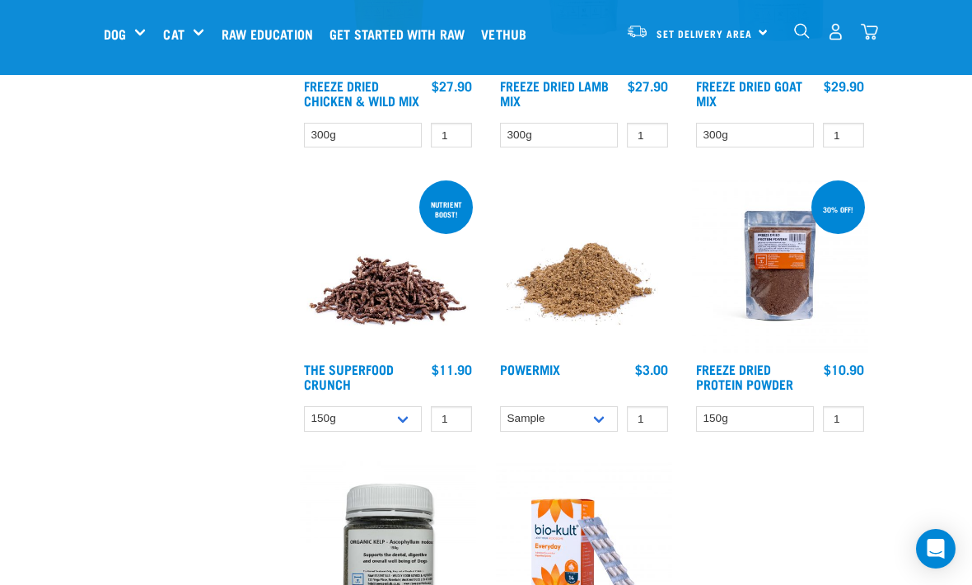
click at [802, 288] on img at bounding box center [780, 265] width 176 height 176
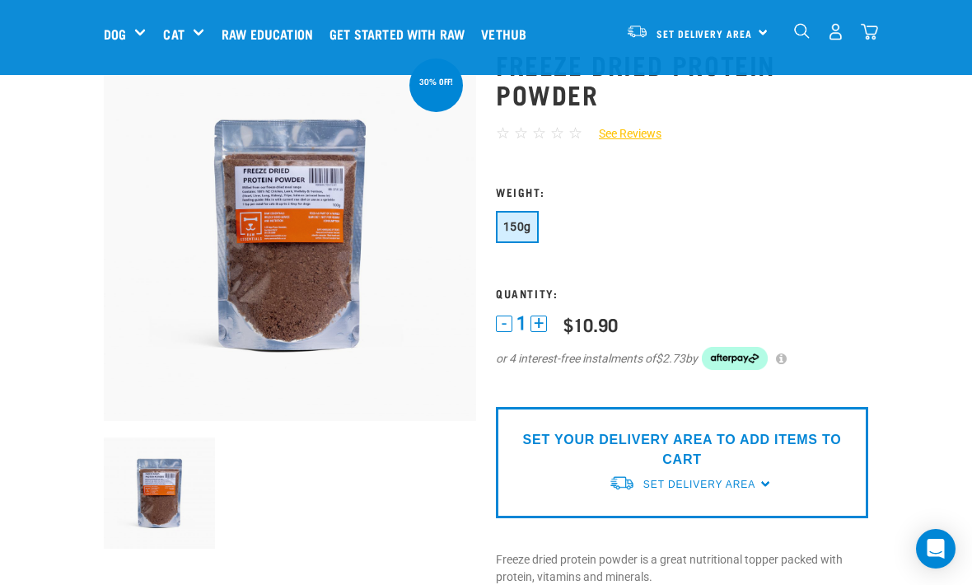
scroll to position [41, 0]
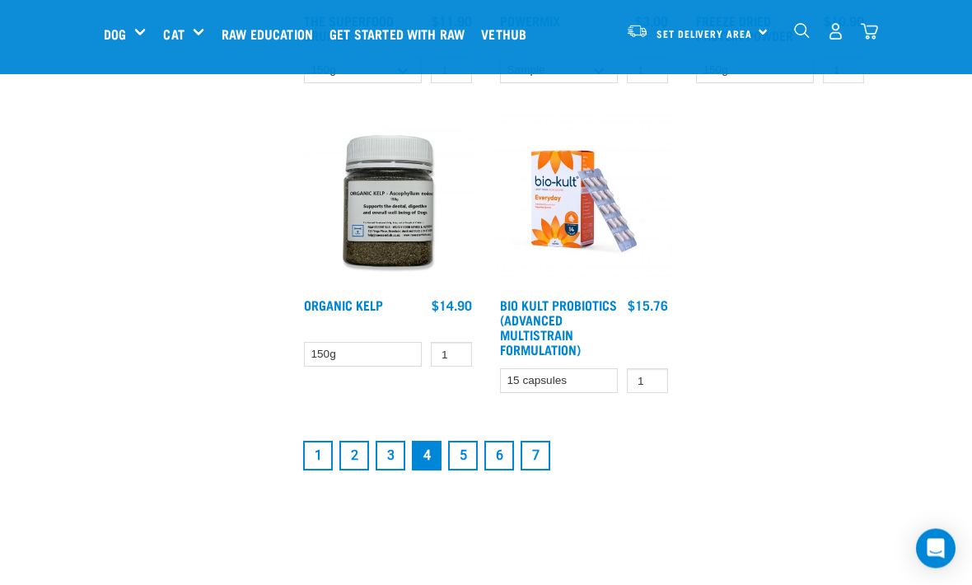
scroll to position [2999, 0]
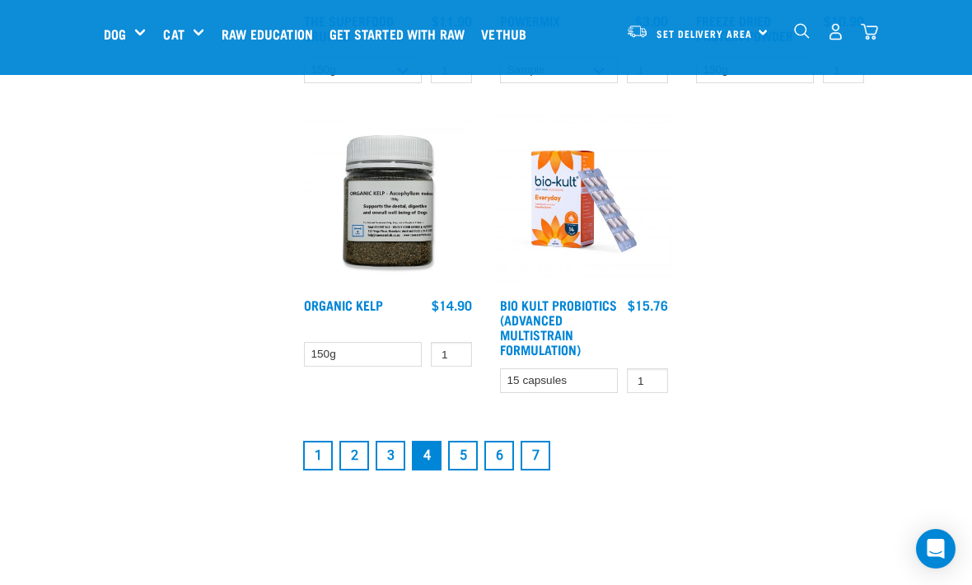
click at [469, 470] on link "5" at bounding box center [463, 456] width 30 height 30
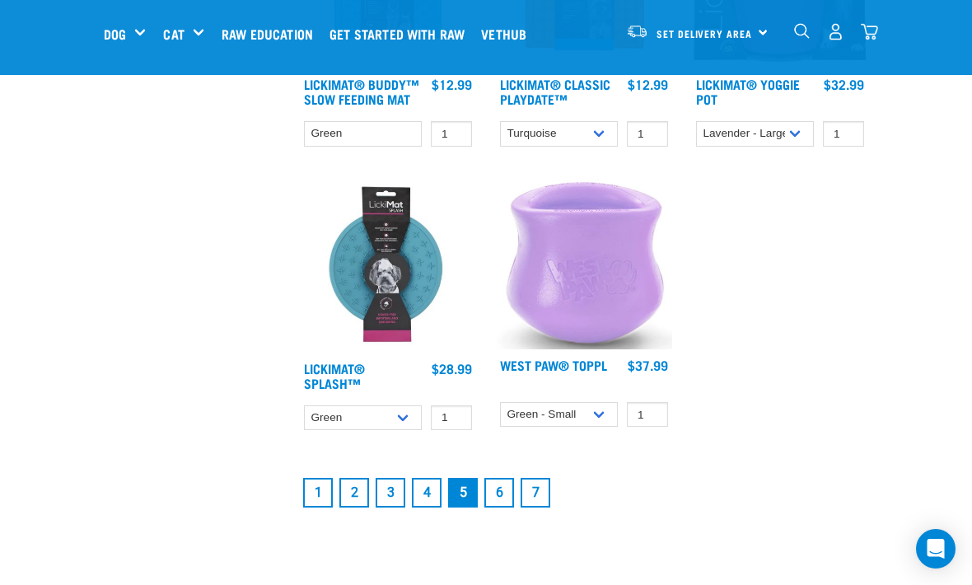
scroll to position [3045, 0]
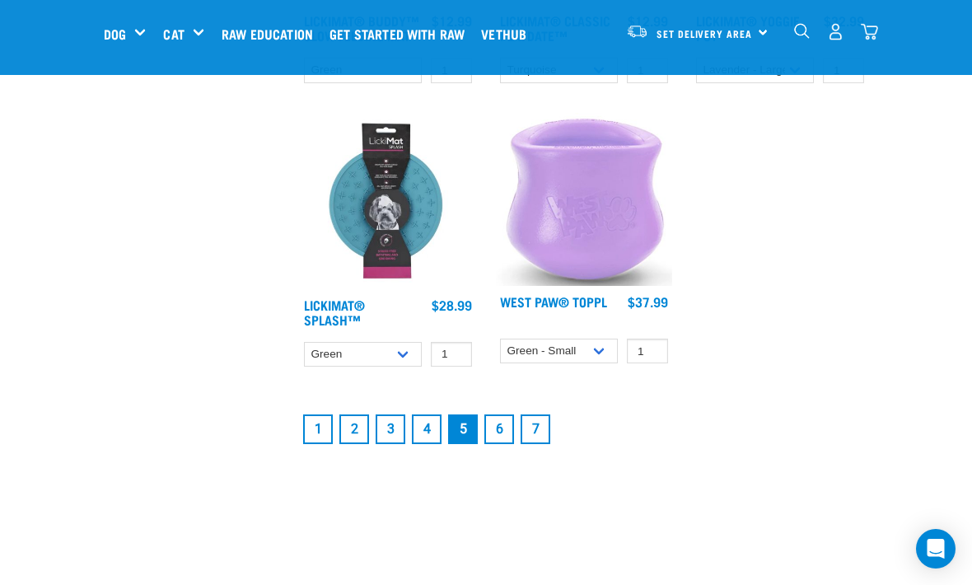
click at [507, 444] on link "6" at bounding box center [499, 429] width 30 height 30
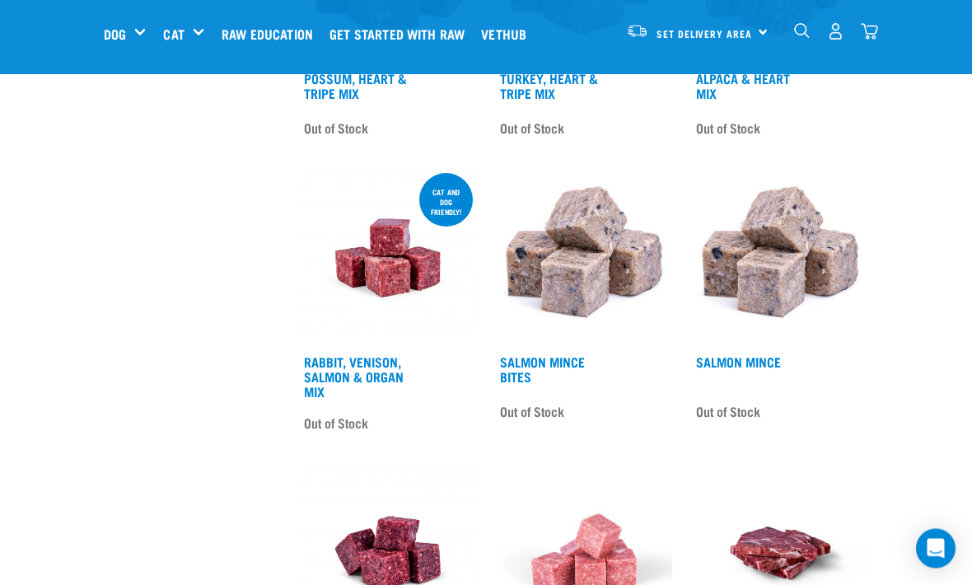
scroll to position [1541, 0]
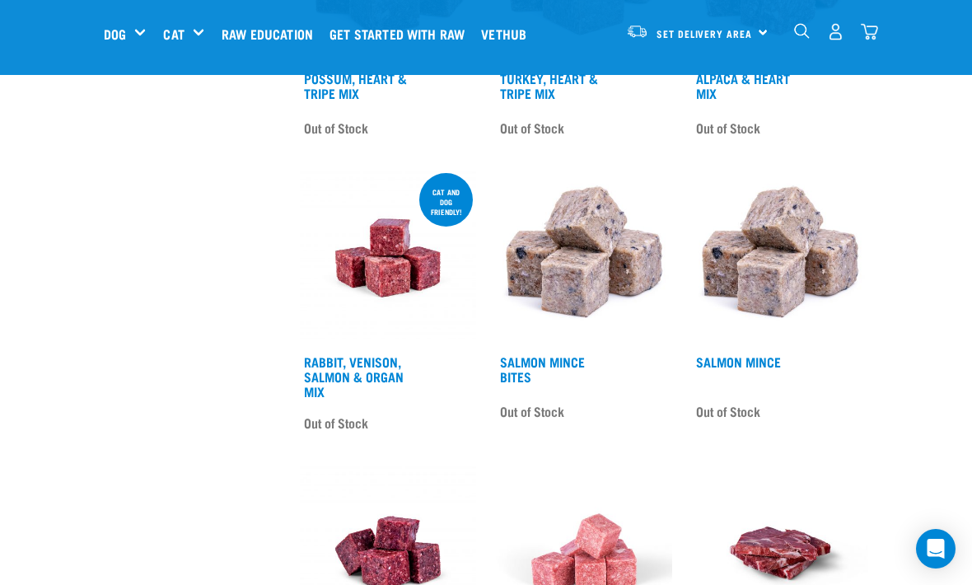
click at [789, 294] on img at bounding box center [780, 258] width 176 height 176
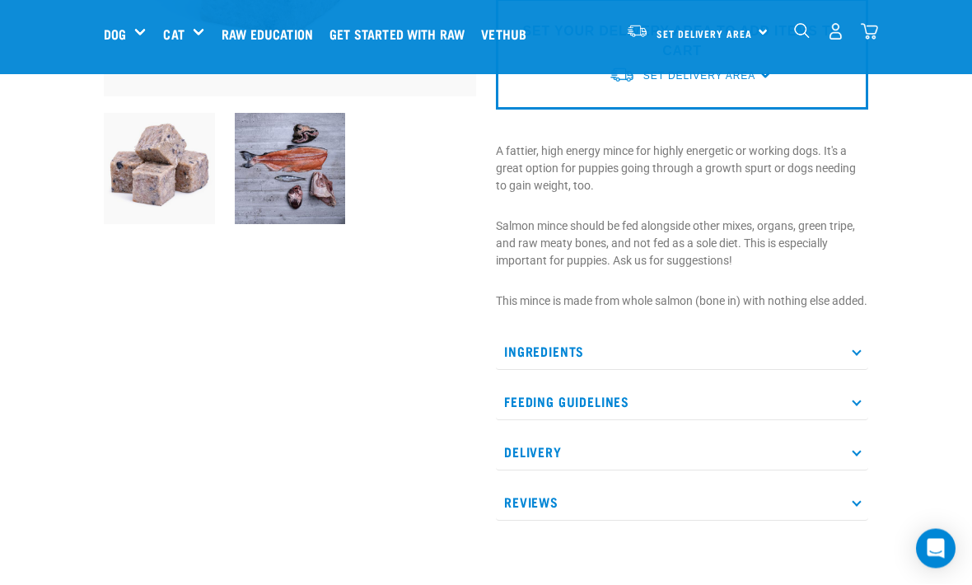
click at [833, 371] on p "Ingredients" at bounding box center [682, 352] width 372 height 37
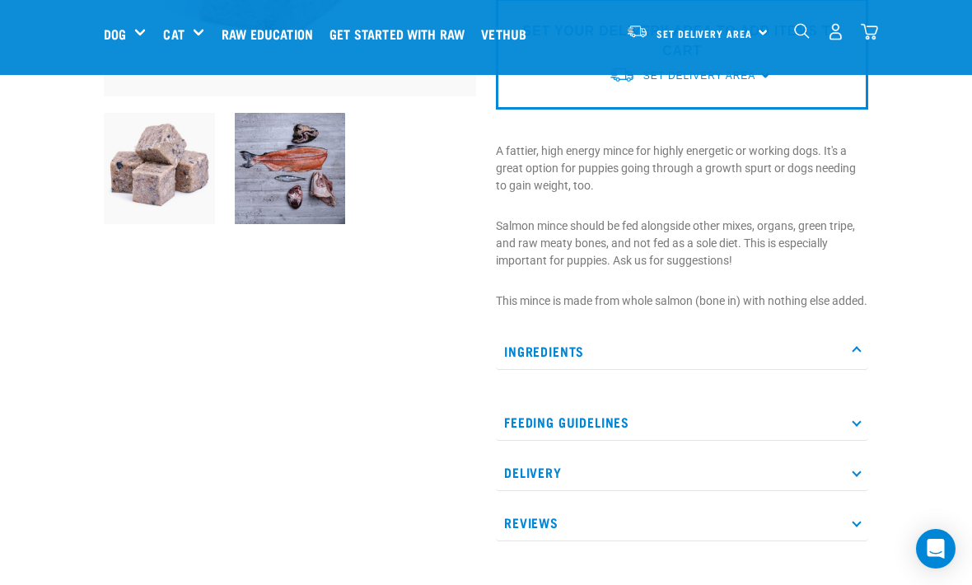
click at [857, 370] on p "Ingredients" at bounding box center [682, 351] width 372 height 37
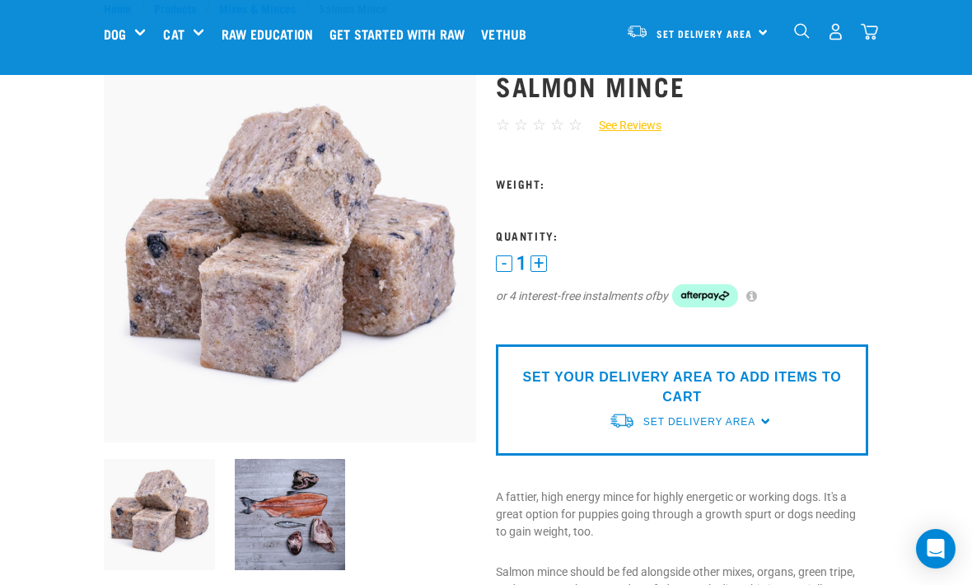
scroll to position [0, 0]
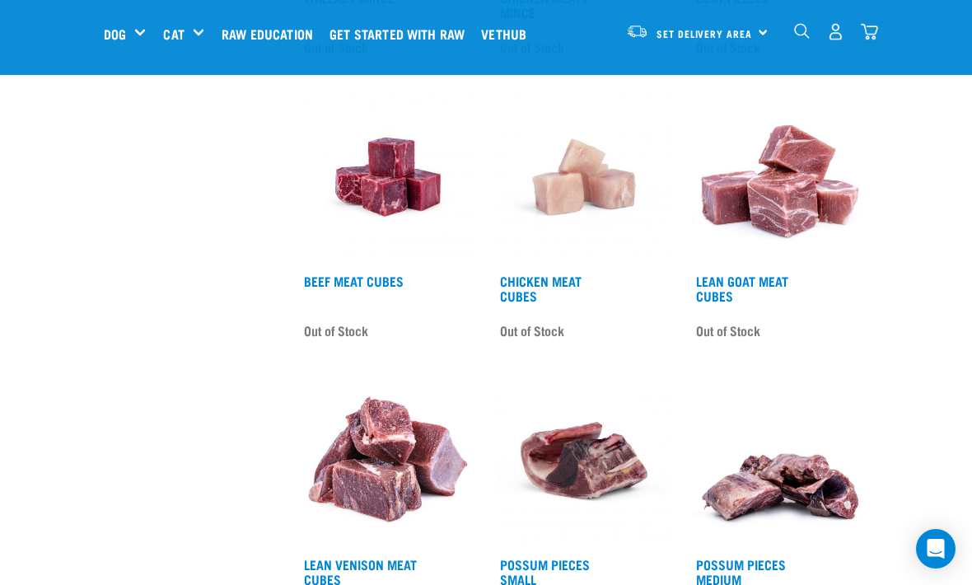
scroll to position [2196, 0]
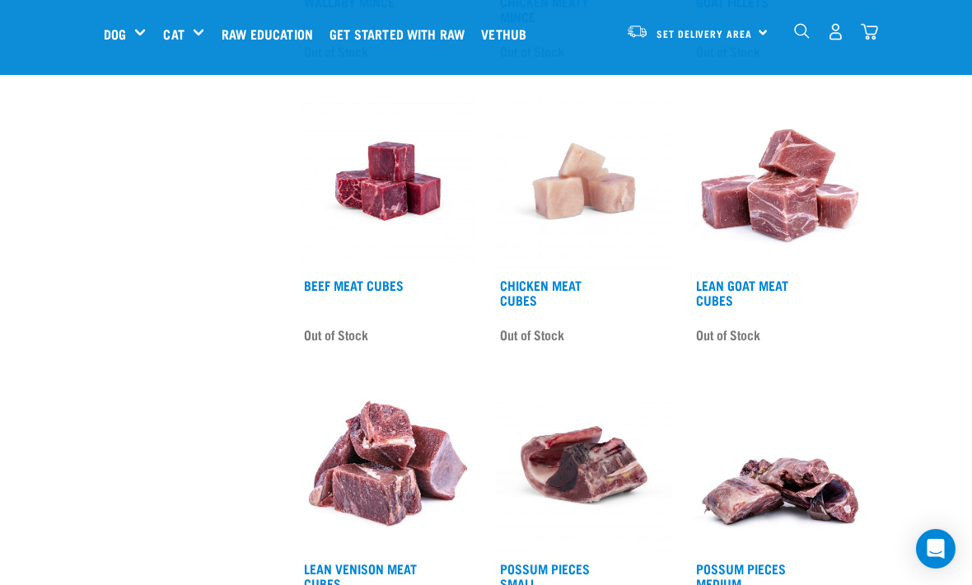
click at [807, 217] on img at bounding box center [780, 181] width 176 height 176
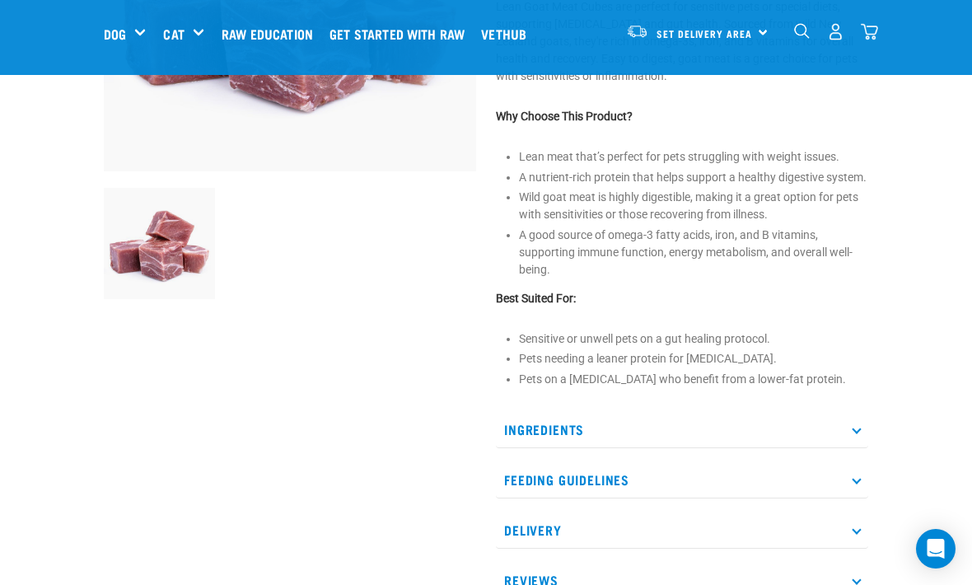
scroll to position [335, 0]
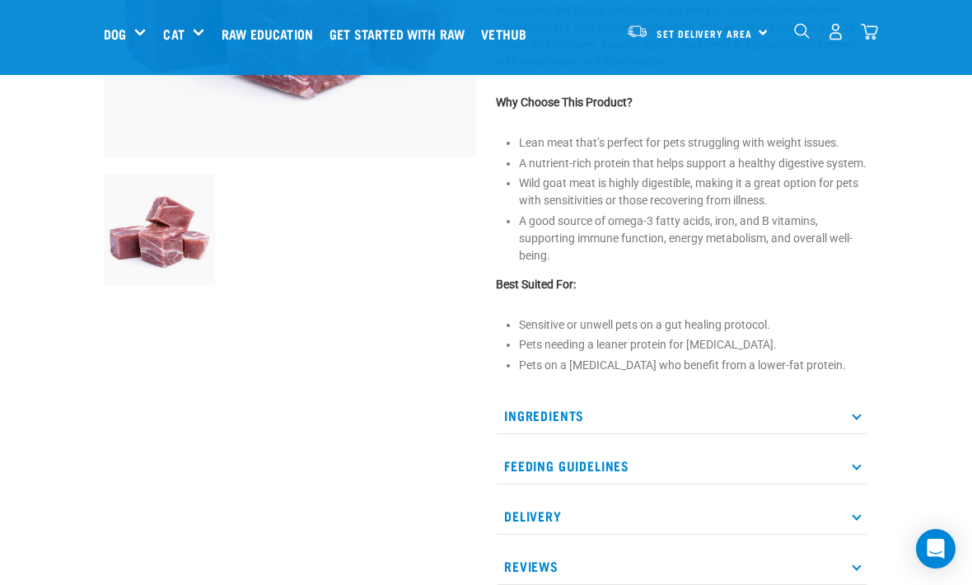
click at [866, 411] on p "Ingredients" at bounding box center [682, 415] width 372 height 37
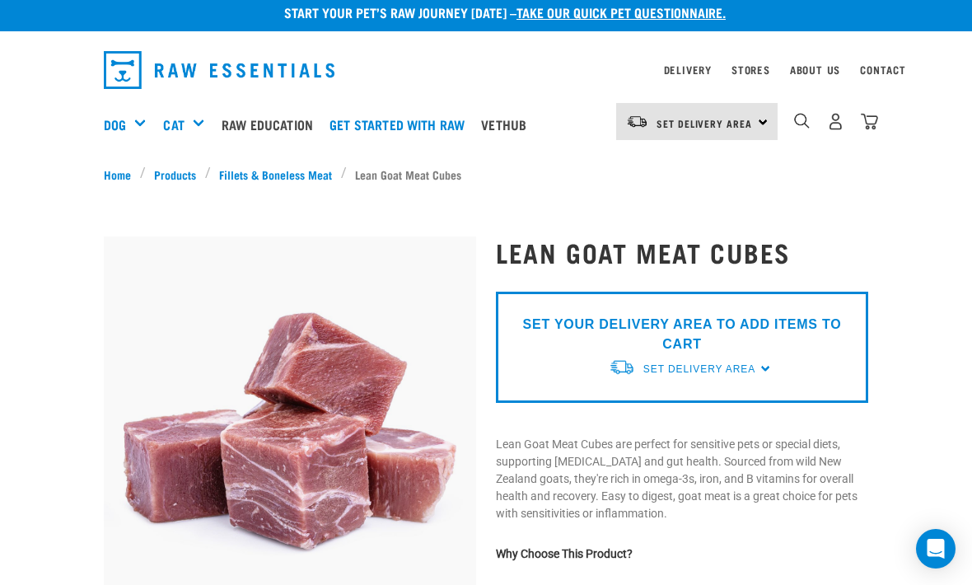
scroll to position [0, 0]
